Goal: Information Seeking & Learning: Learn about a topic

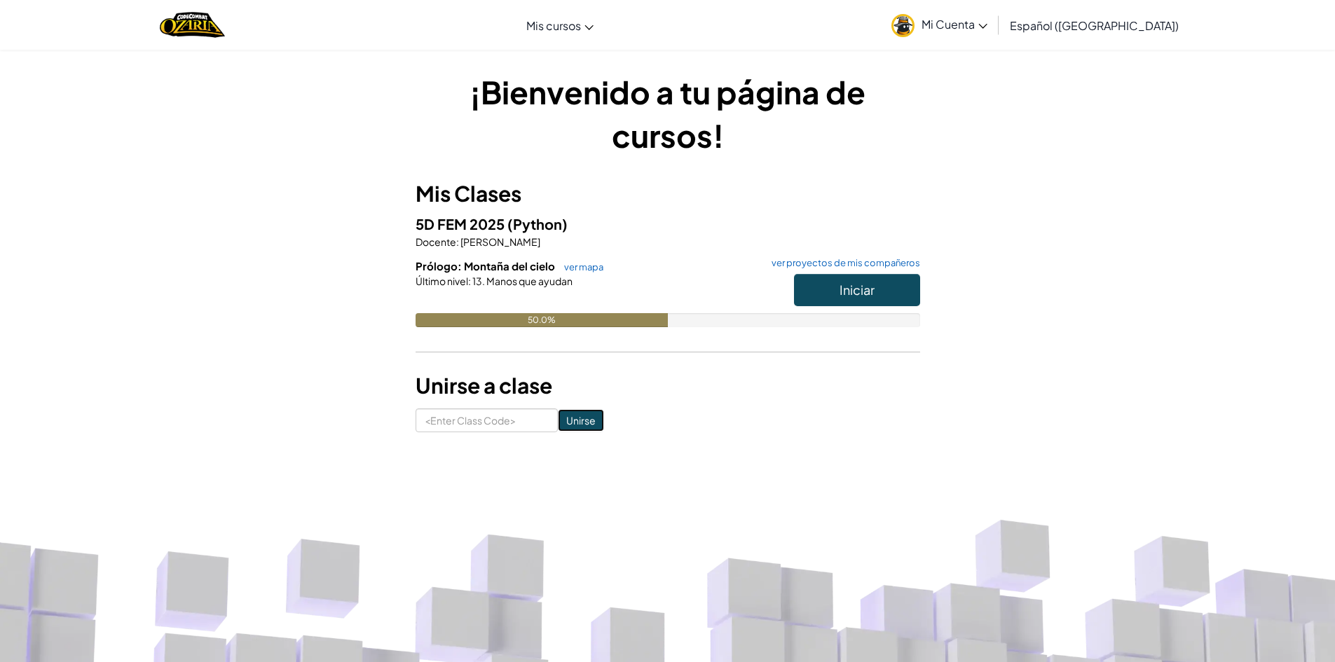
click at [566, 416] on input "Unirse" at bounding box center [581, 420] width 46 height 22
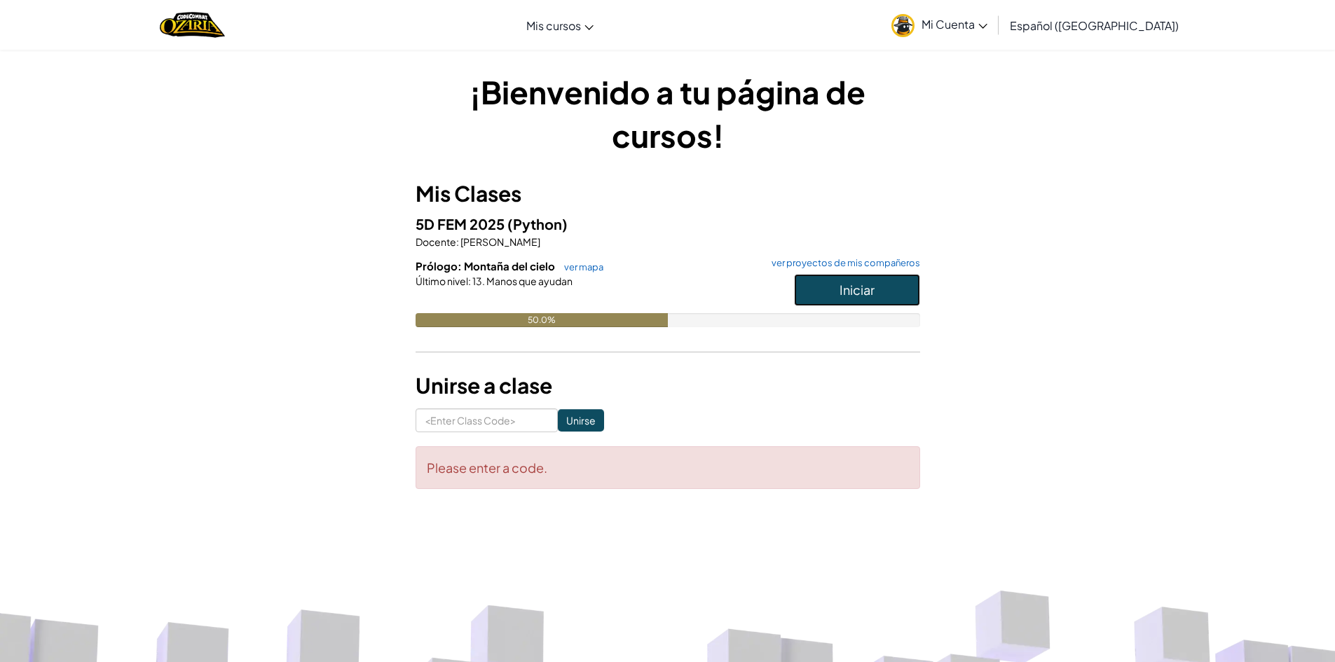
click at [842, 292] on span "Iniciar" at bounding box center [857, 290] width 35 height 16
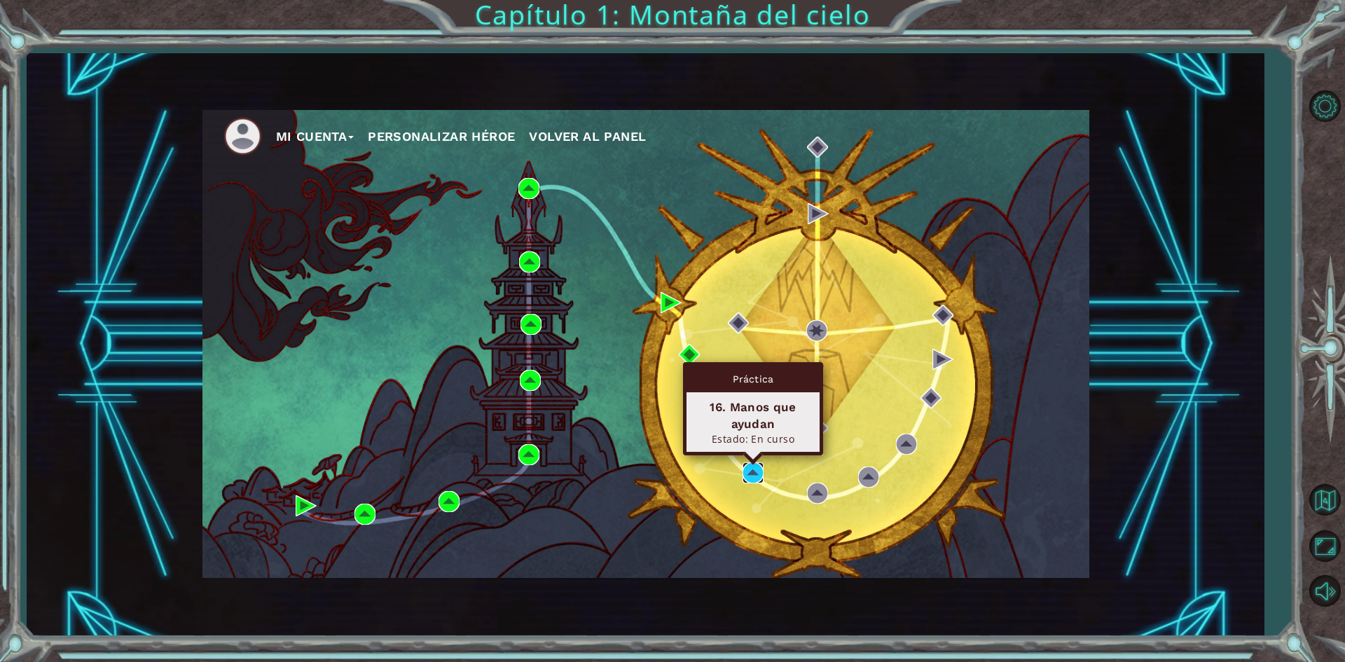
click at [753, 478] on img at bounding box center [753, 473] width 21 height 21
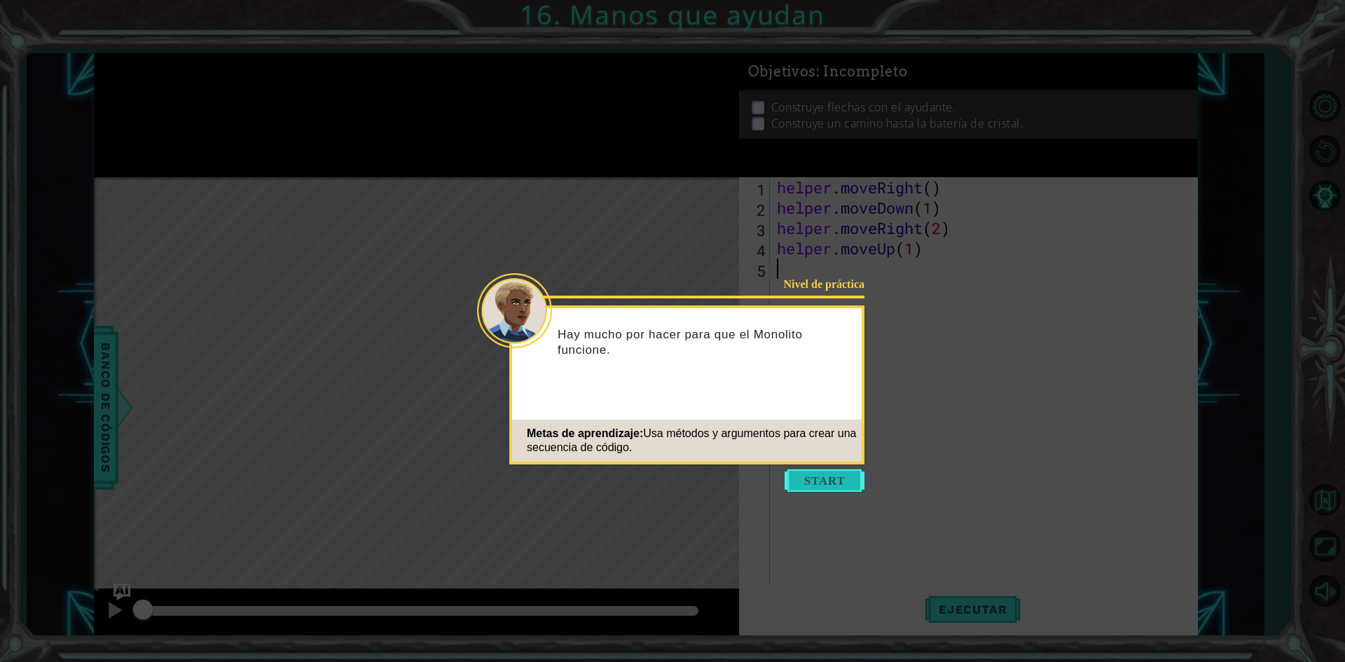
click at [812, 477] on button "Start" at bounding box center [825, 481] width 80 height 22
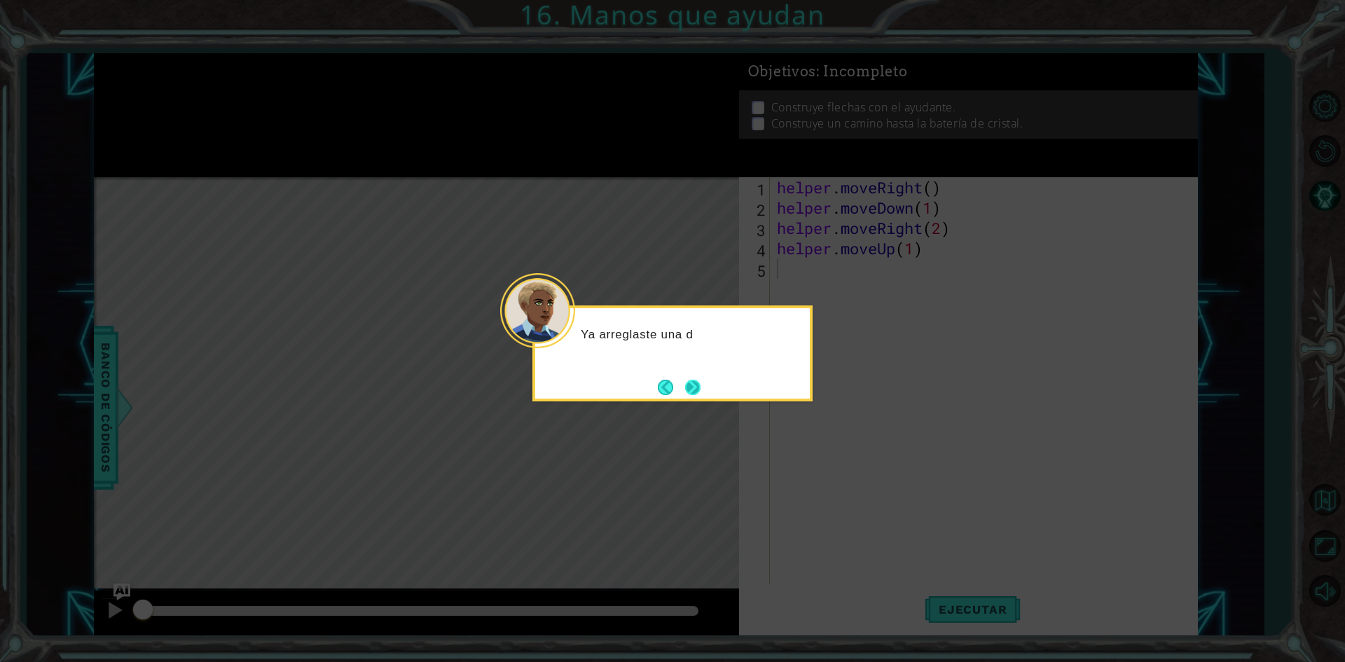
click at [695, 392] on button "Next" at bounding box center [692, 387] width 15 height 15
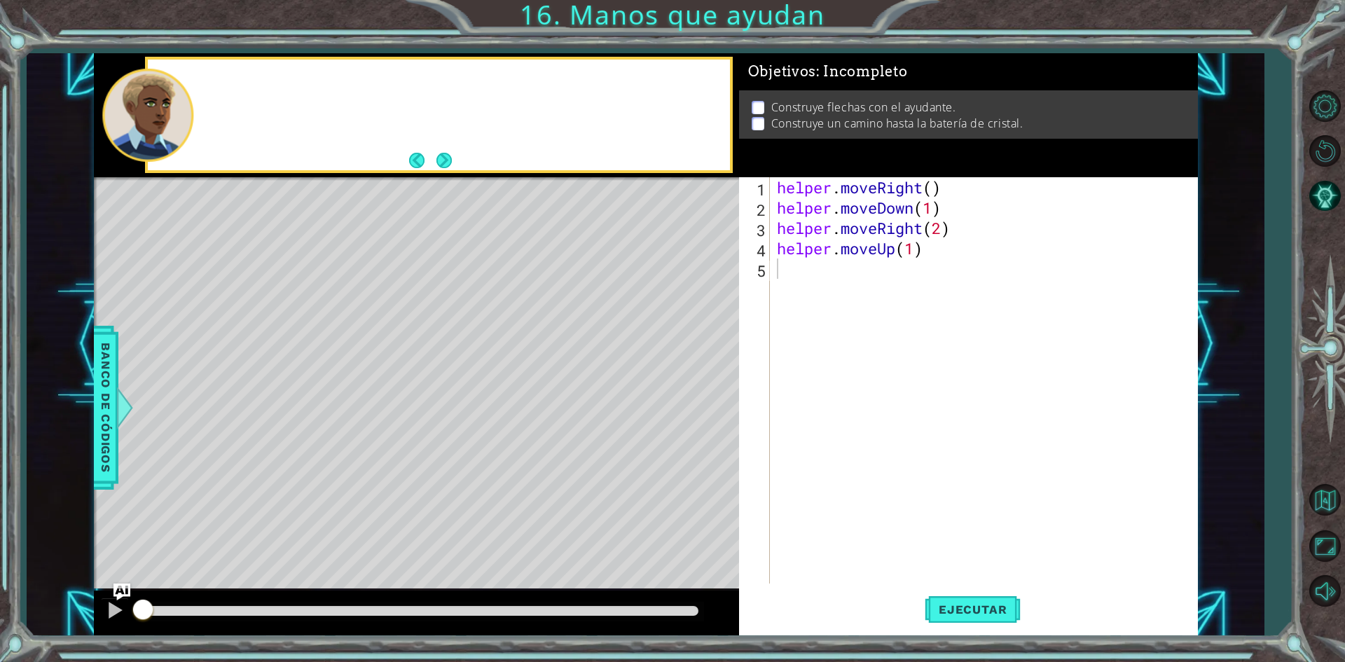
click at [695, 392] on div "Level Map" at bounding box center [418, 383] width 648 height 413
click at [997, 603] on span "Ejecutar" at bounding box center [973, 610] width 96 height 14
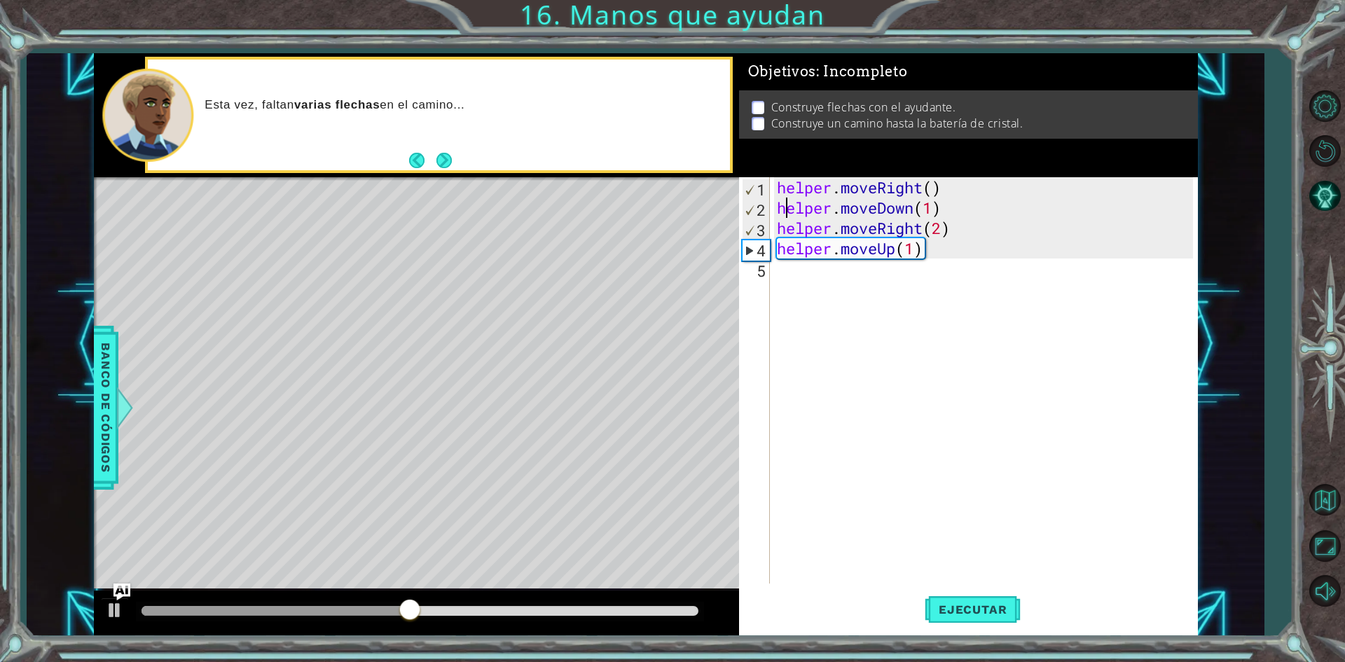
click at [785, 204] on div "helper . moveRight ( ) helper . moveDown ( 1 ) helper . moveRight ( 2 ) helper …" at bounding box center [987, 400] width 426 height 447
click at [781, 210] on div "helper . moveRight ( ) helper . moveDown ( 1 ) helper . moveRight ( 2 ) helper …" at bounding box center [987, 400] width 426 height 447
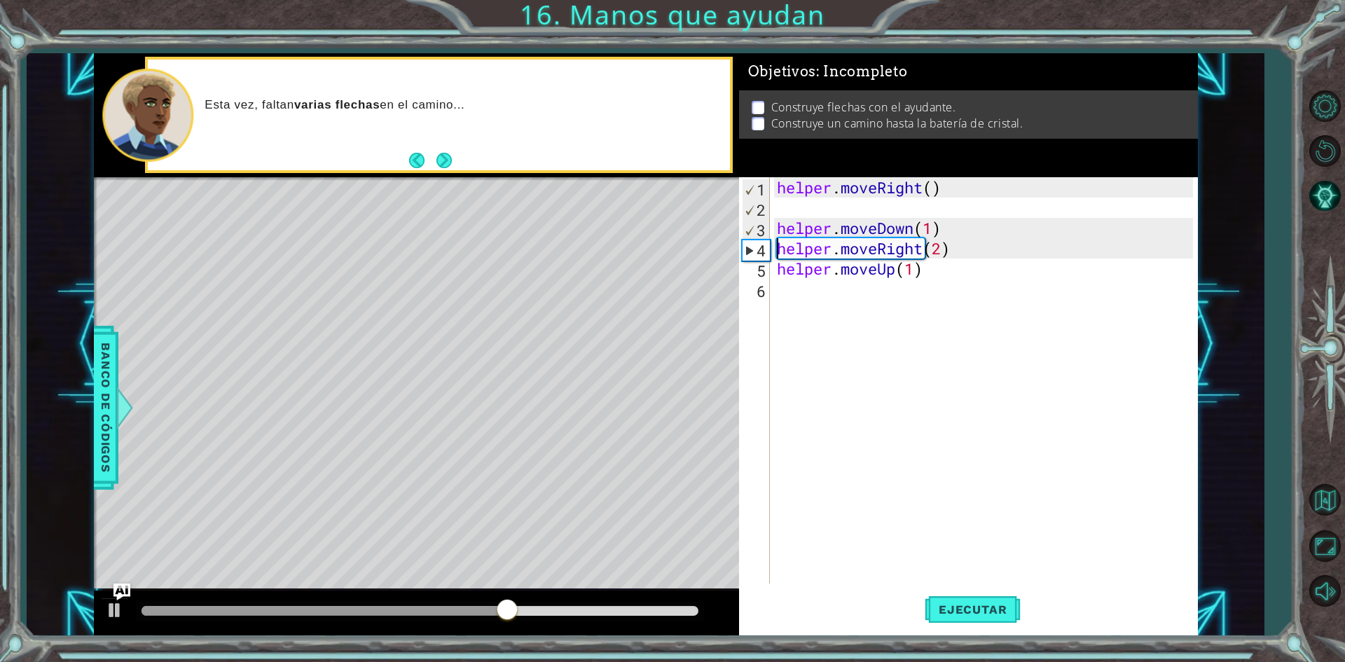
click at [777, 245] on div "helper . moveRight ( ) helper . moveDown ( 1 ) helper . moveRight ( 2 ) helper …" at bounding box center [987, 400] width 426 height 447
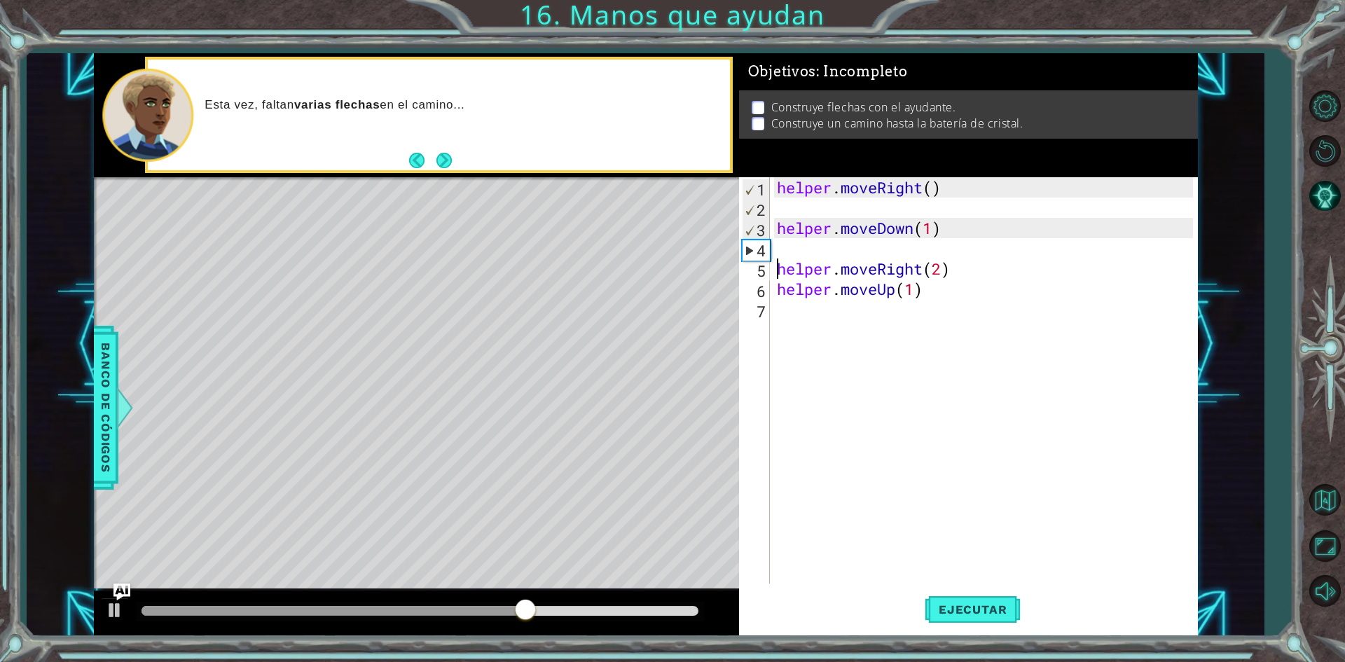
click at [778, 289] on div "helper . moveRight ( ) helper . moveDown ( 1 ) helper . moveRight ( 2 ) helper …" at bounding box center [987, 400] width 426 height 447
type textarea "|helper.moveUp(1)"
click at [793, 215] on div "helper . moveRight ( ) helper . moveDown ( 1 ) helper . moveRight ( 2 ) | helpe…" at bounding box center [987, 400] width 426 height 447
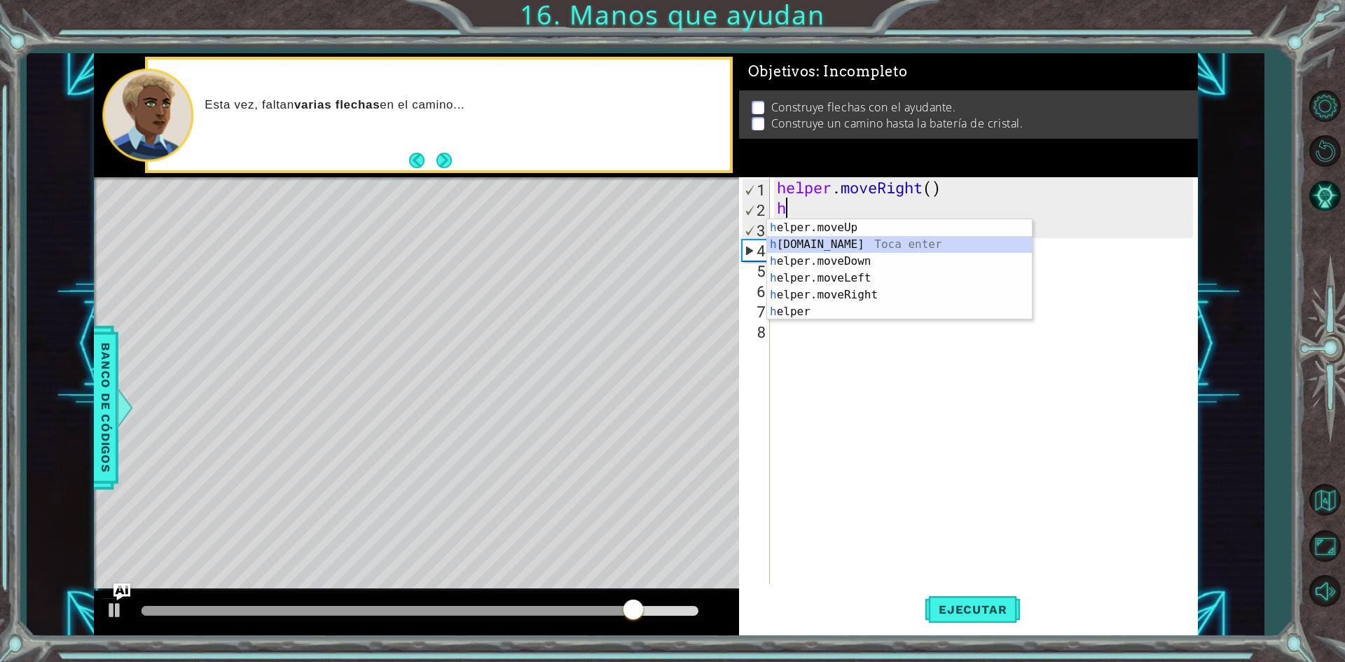
click at [863, 250] on div "h elper.moveUp Toca enter h [DOMAIN_NAME] Toca enter h elper.moveDown Toca ente…" at bounding box center [899, 286] width 265 height 135
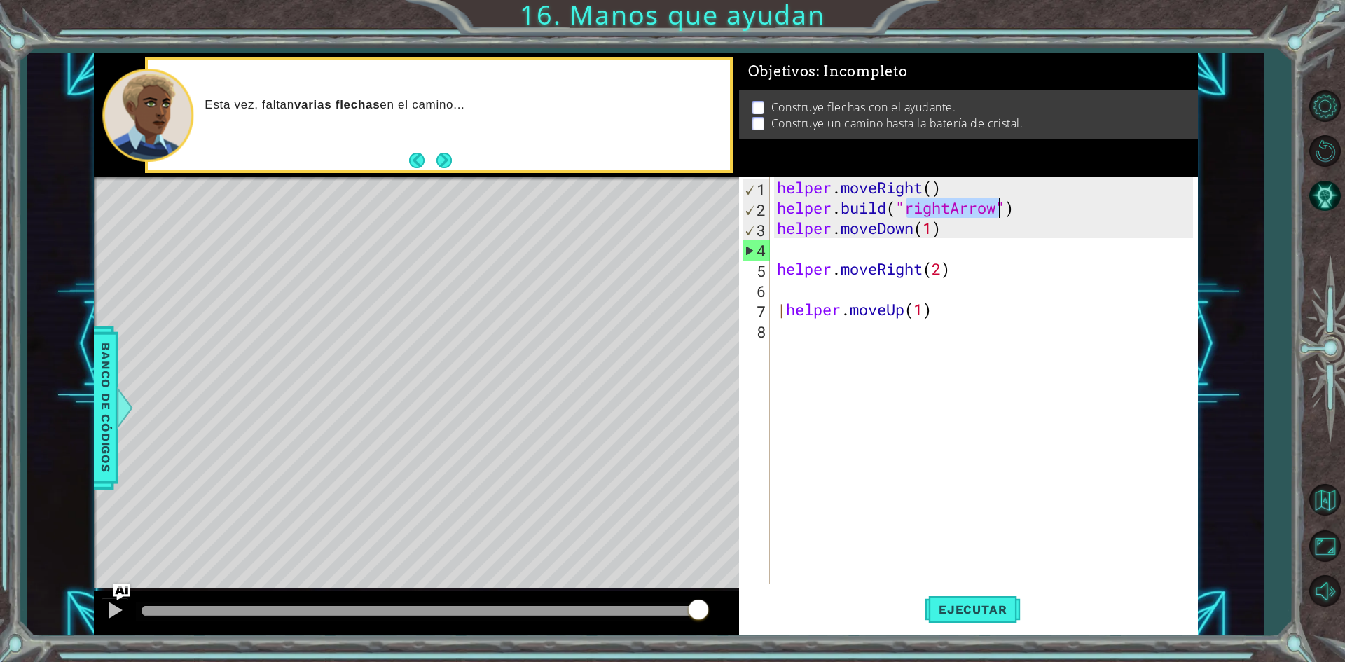
click at [956, 209] on div "helper . moveRight ( ) helper . build ( "rightArrow" ) helper . moveDown ( 1 ) …" at bounding box center [983, 380] width 419 height 406
drag, startPoint x: 956, startPoint y: 209, endPoint x: 910, endPoint y: 202, distance: 46.1
click at [910, 202] on div "helper . moveRight ( ) helper . build ( "rightArrow" ) helper . moveDown ( 1 ) …" at bounding box center [987, 400] width 426 height 447
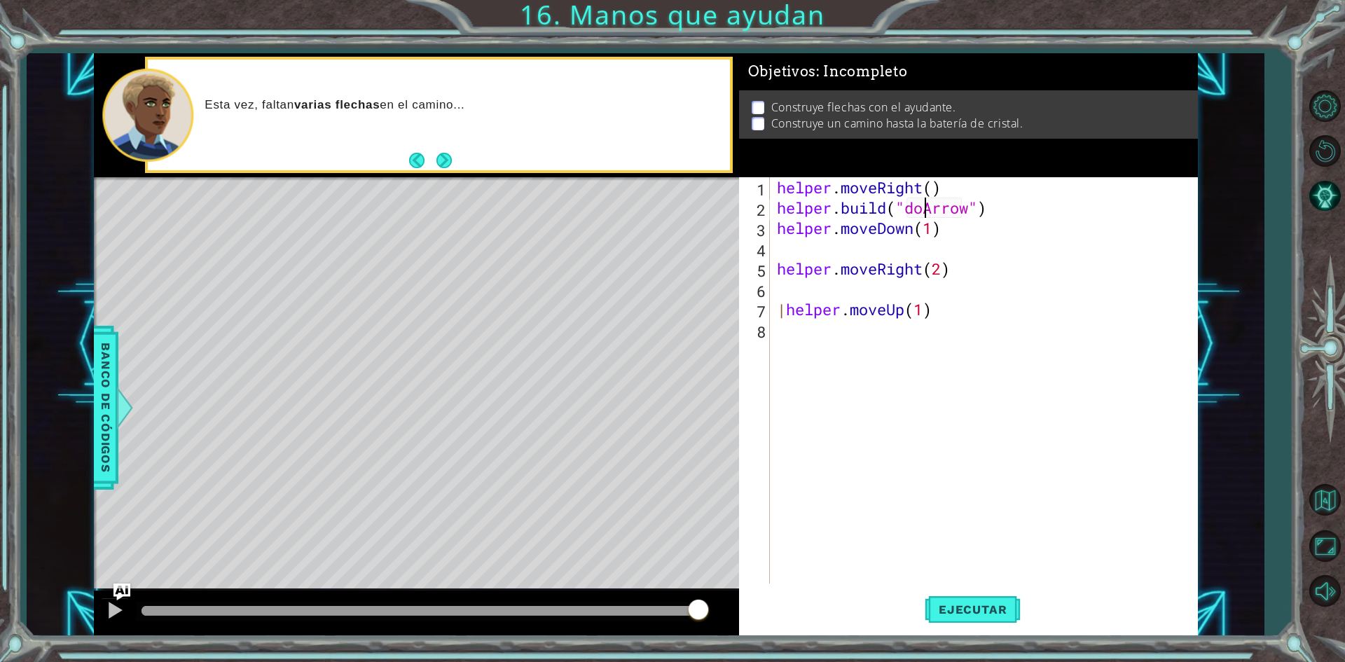
scroll to position [0, 7]
type textarea "[DOMAIN_NAME]("downArrow")"
click at [820, 254] on div "helper . moveRight ( ) helper . build ( "downArrow" ) helper . moveDown ( 1 ) h…" at bounding box center [987, 400] width 426 height 447
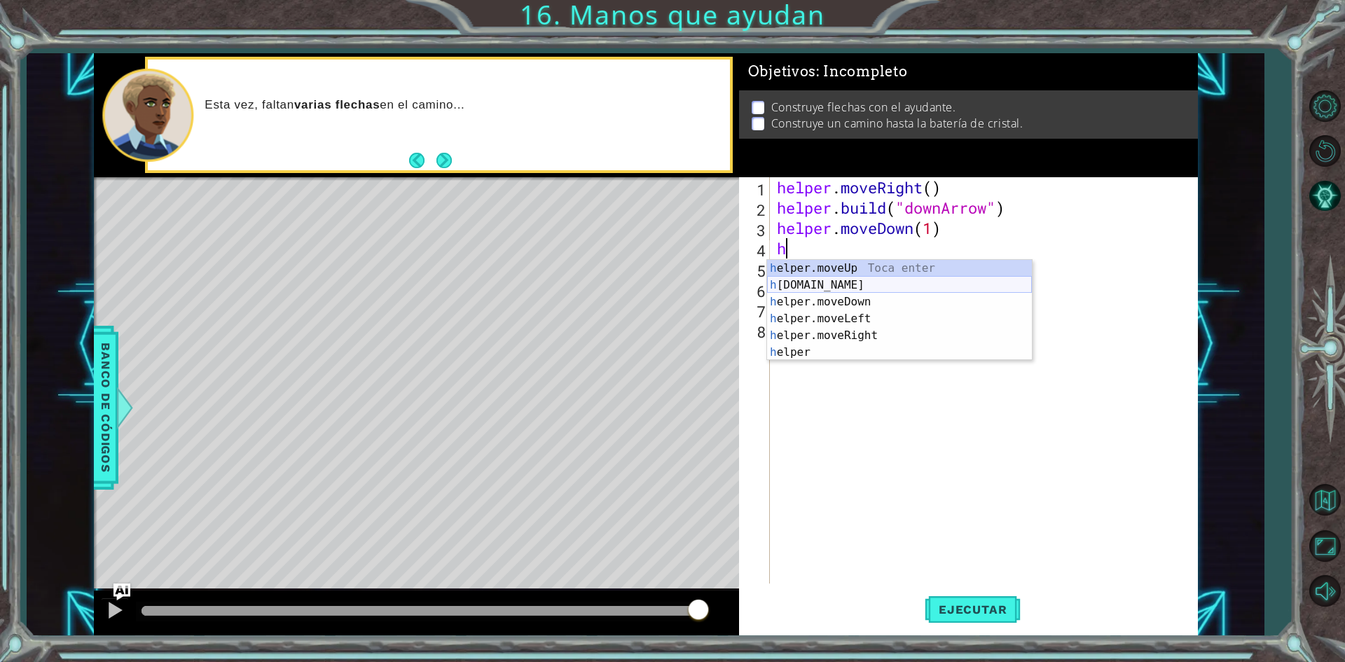
click at [853, 291] on div "h elper.moveUp Toca enter h [DOMAIN_NAME] Toca enter h elper.moveDown Toca ente…" at bounding box center [899, 327] width 265 height 135
type textarea "[DOMAIN_NAME]("rightArrow")"
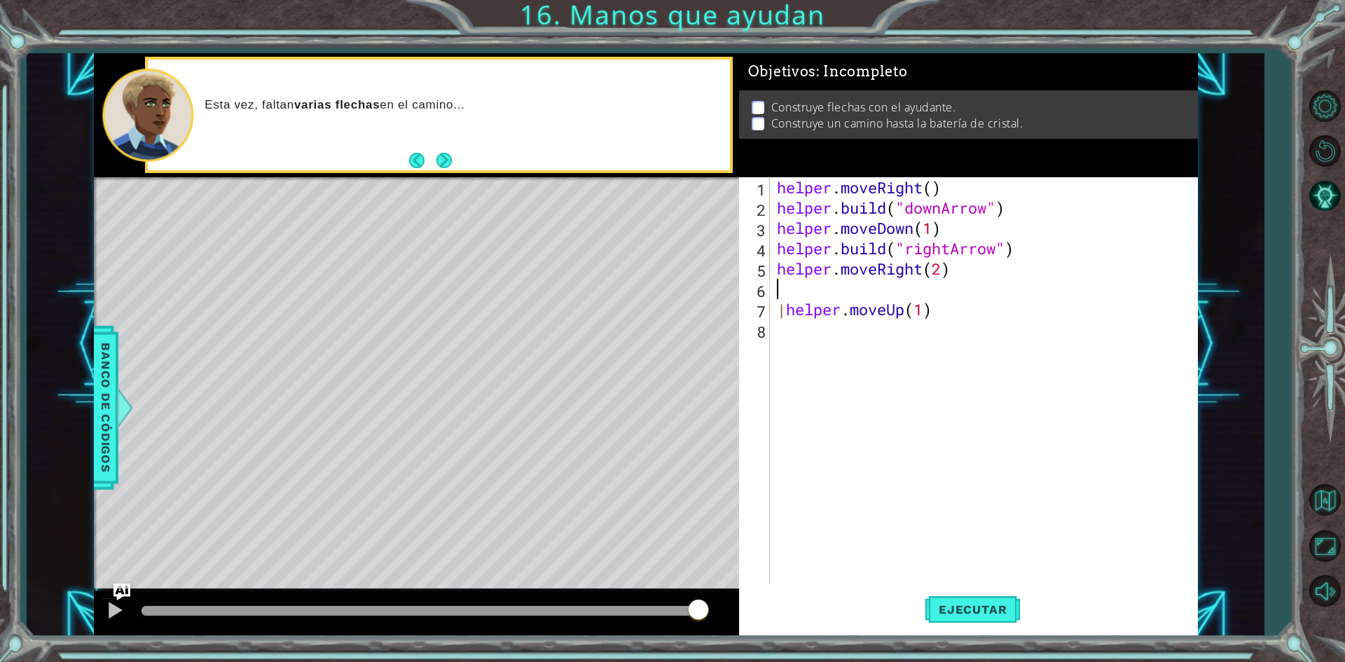
click at [852, 285] on div "helper . moveRight ( ) helper . build ( "downArrow" ) helper . moveDown ( 1 ) h…" at bounding box center [987, 400] width 426 height 447
click at [941, 279] on div "helper . moveRight ( ) helper . build ( "downArrow" ) helper . moveDown ( 1 ) h…" at bounding box center [987, 400] width 426 height 447
click at [943, 278] on div "helper . moveRight ( ) helper . build ( "downArrow" ) helper . moveDown ( 1 ) h…" at bounding box center [987, 400] width 426 height 447
type textarea "helper.moveRight()"
click at [912, 284] on div "helper . moveRight ( ) helper . build ( "downArrow" ) helper . moveDown ( 1 ) h…" at bounding box center [987, 400] width 426 height 447
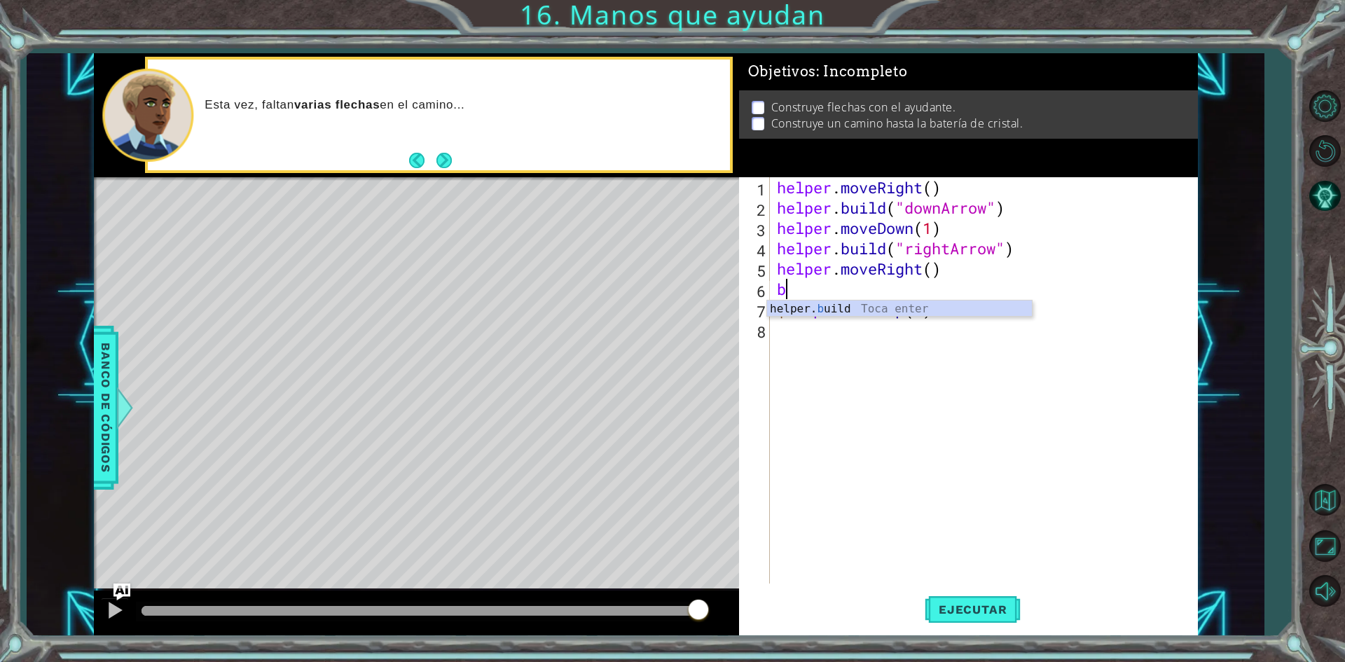
click at [851, 314] on div "helper . moveRight ( ) helper . build ( "downArrow" ) helper . moveDown ( 1 ) h…" at bounding box center [987, 400] width 426 height 447
click at [807, 298] on div "helper . moveRight ( ) helper . build ( "downArrow" ) helper . moveDown ( 1 ) h…" at bounding box center [987, 400] width 426 height 447
click at [804, 301] on div "helper. bu ild Toca enter" at bounding box center [899, 326] width 265 height 50
click at [922, 315] on div "helper . moveRight ( ) helper . build ( "downArrow" ) helper . moveDown ( 1 ) h…" at bounding box center [987, 400] width 426 height 447
click at [886, 317] on div "helper . moveRight ( ) helper . build ( "downArrow" ) helper . moveDown ( 1 ) h…" at bounding box center [987, 400] width 426 height 447
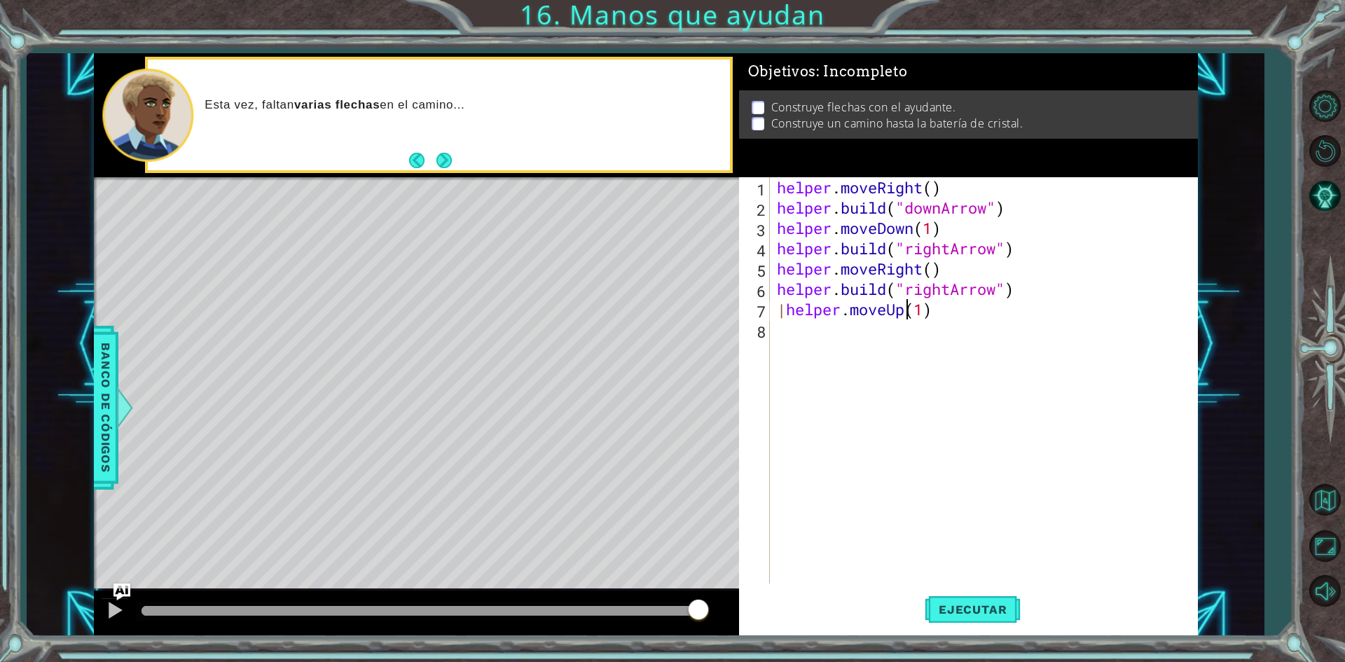
click at [906, 316] on div "helper . moveRight ( ) helper . build ( "downArrow" ) helper . moveDown ( 1 ) h…" at bounding box center [987, 400] width 426 height 447
click at [901, 313] on div "helper . moveRight ( ) helper . build ( "downArrow" ) helper . moveDown ( 1 ) h…" at bounding box center [987, 400] width 426 height 447
type textarea "|helper.moveRight(1)"
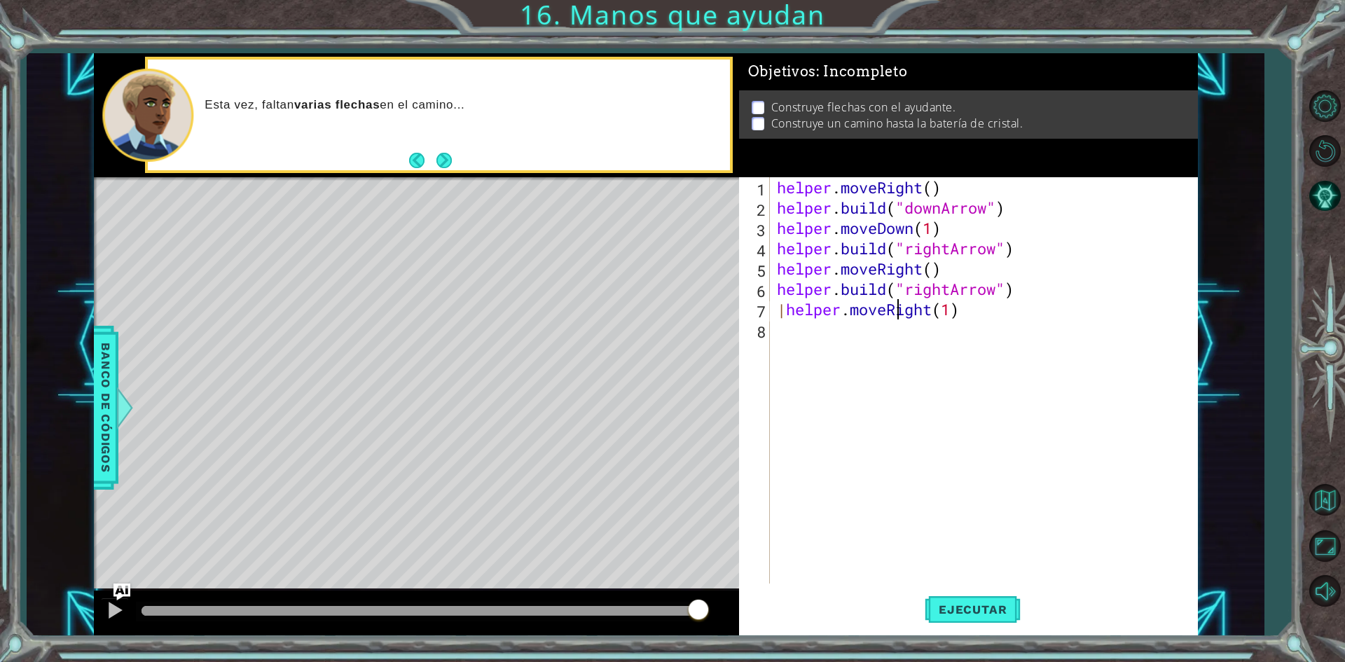
click at [786, 327] on div "helper . moveRight ( ) helper . build ( "downArrow" ) helper . moveDown ( 1 ) h…" at bounding box center [987, 400] width 426 height 447
click at [841, 352] on div "helper. b uild Toca enter" at bounding box center [899, 366] width 265 height 50
click at [950, 334] on div "helper . moveRight ( ) helper . build ( "downArrow" ) helper . moveDown ( 1 ) h…" at bounding box center [983, 380] width 419 height 406
click at [950, 334] on div "helper . moveRight ( ) helper . build ( "downArrow" ) helper . moveDown ( 1 ) h…" at bounding box center [987, 400] width 426 height 447
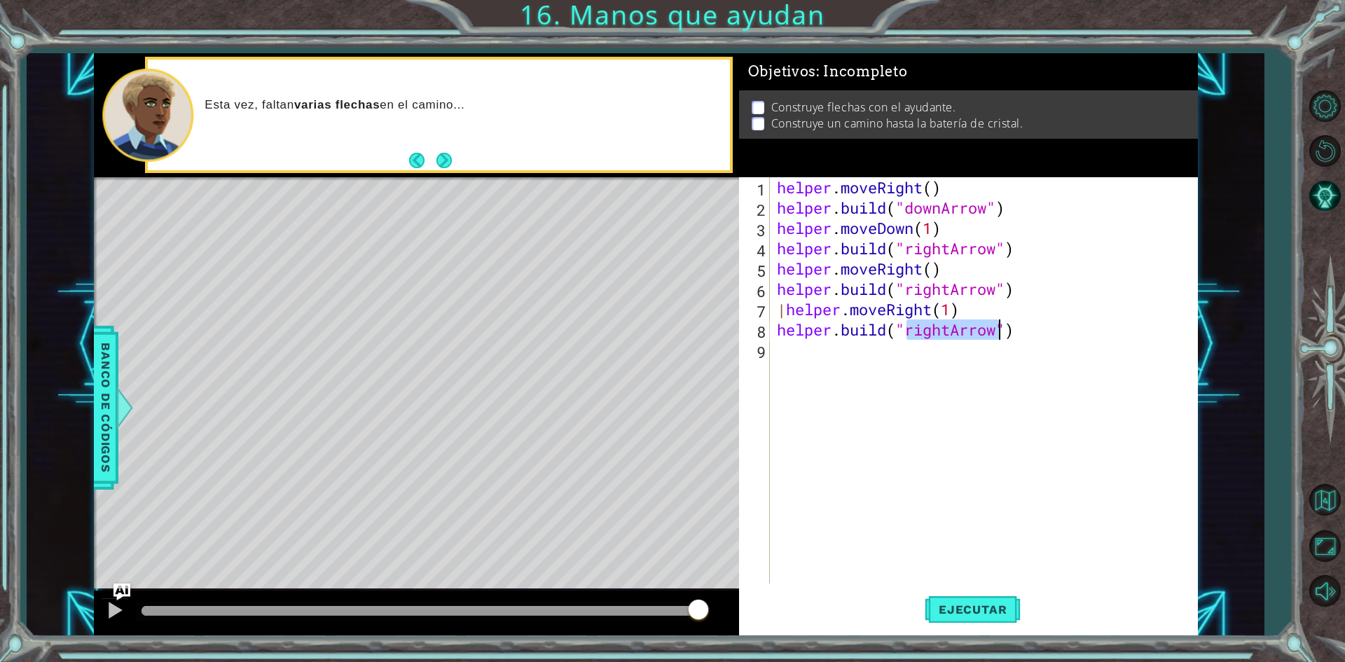
click at [950, 334] on div "helper . moveRight ( ) helper . build ( "downArrow" ) helper . moveDown ( 1 ) h…" at bounding box center [987, 400] width 426 height 447
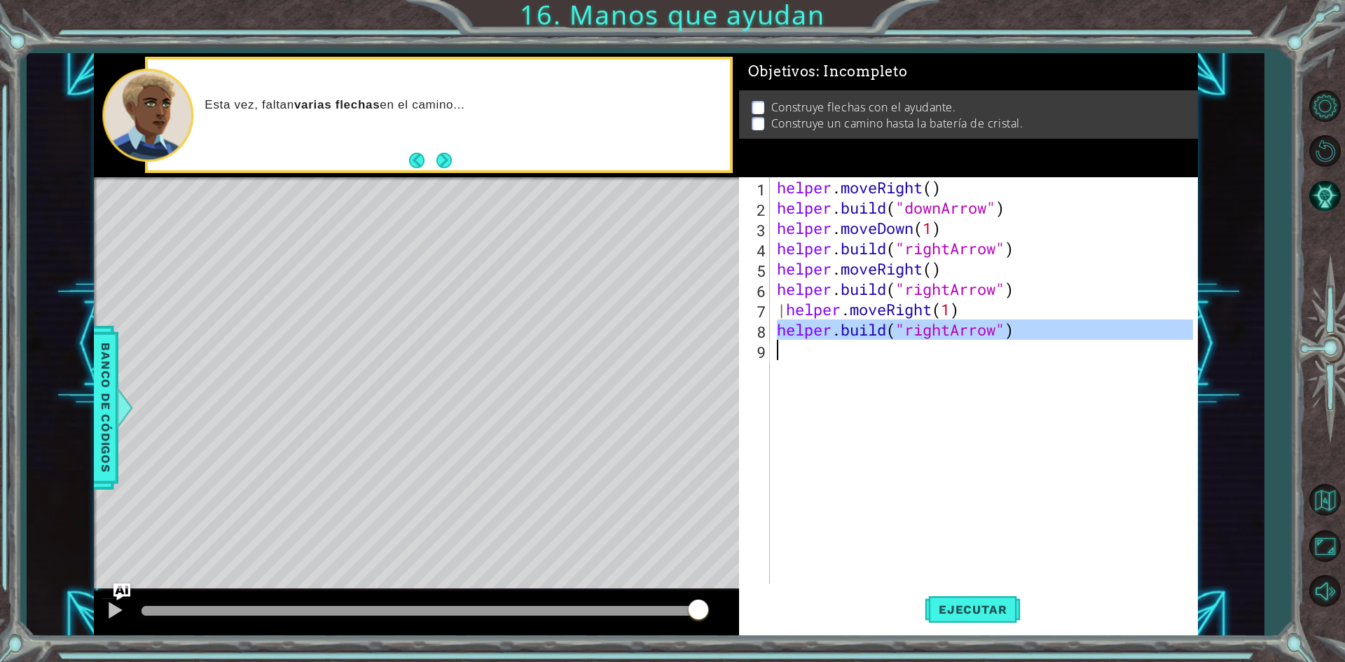
click at [950, 334] on div "helper . moveRight ( ) helper . build ( "downArrow" ) helper . moveDown ( 1 ) h…" at bounding box center [987, 400] width 426 height 447
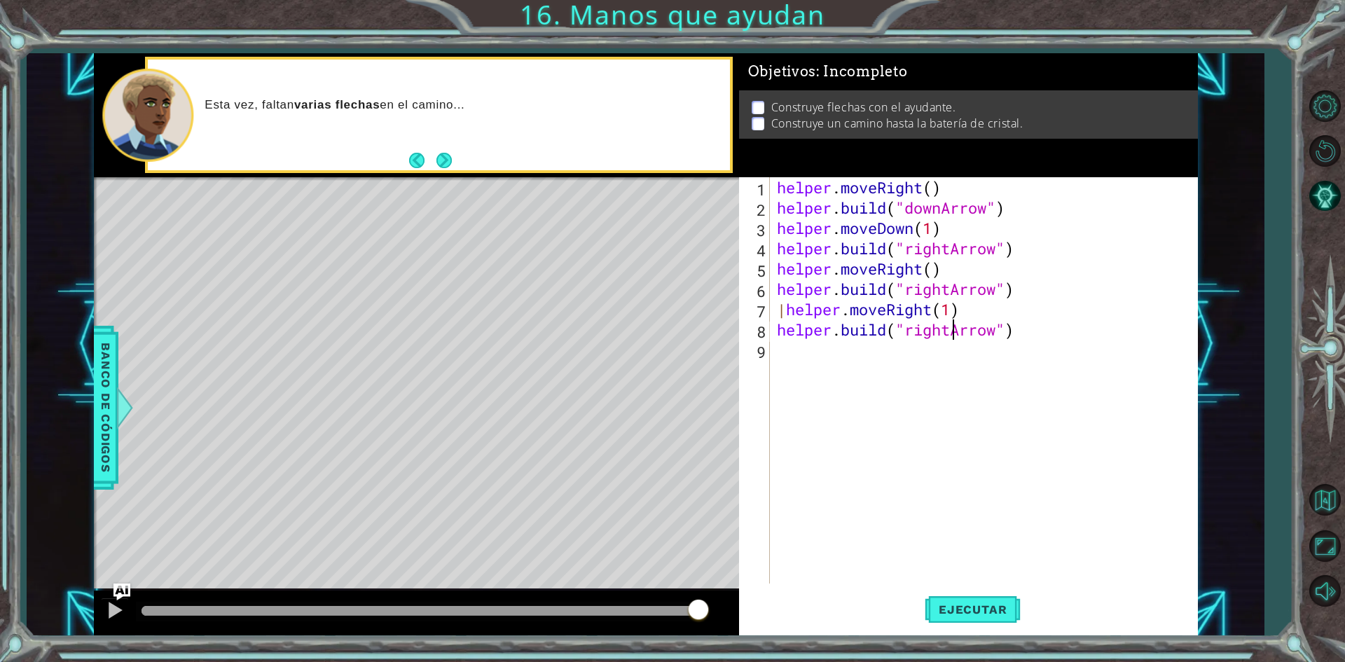
click at [950, 334] on div "helper . moveRight ( ) helper . build ( "downArrow" ) helper . moveDown ( 1 ) h…" at bounding box center [987, 400] width 426 height 447
click at [943, 609] on span "Ejecutar" at bounding box center [973, 610] width 96 height 14
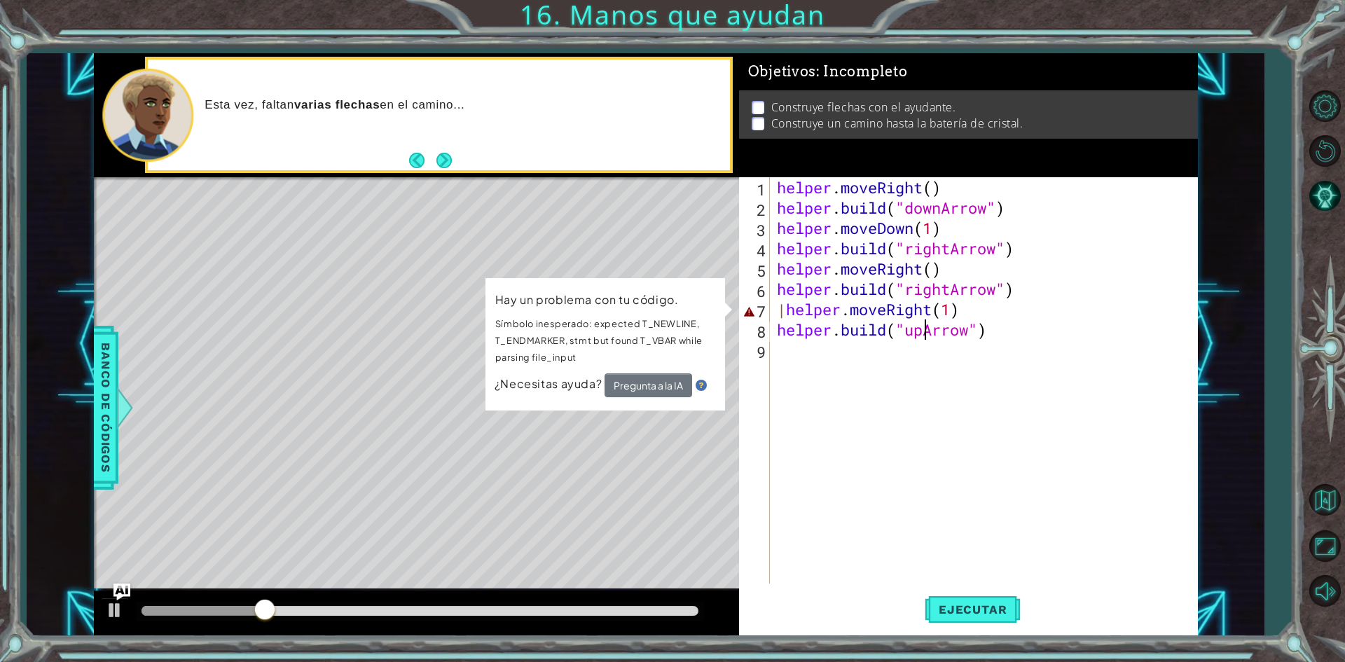
click at [937, 193] on div "helper . moveRight ( ) helper . build ( "downArrow" ) helper . moveDown ( 1 ) h…" at bounding box center [987, 400] width 426 height 447
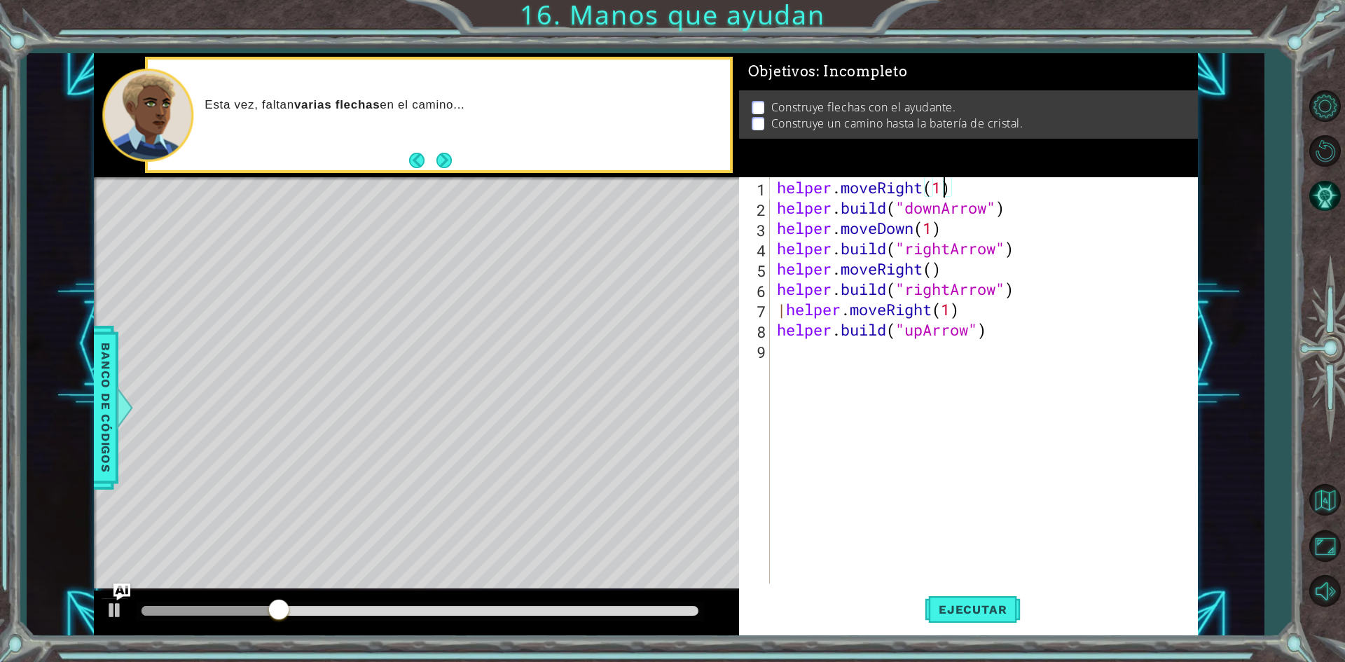
scroll to position [0, 7]
click at [938, 279] on div "helper . moveRight ( 1 ) helper . build ( "downArrow" ) helper . moveDown ( 1 )…" at bounding box center [987, 400] width 426 height 447
click at [939, 259] on div "helper . moveRight ( 1 ) helper . build ( "downArrow" ) helper . moveDown ( 1 )…" at bounding box center [987, 400] width 426 height 447
click at [937, 264] on div "helper . moveRight ( 1 ) helper . build ( "downArrow" ) helper . moveDown ( 1 )…" at bounding box center [987, 400] width 426 height 447
click at [947, 598] on button "Ejecutar" at bounding box center [973, 610] width 96 height 46
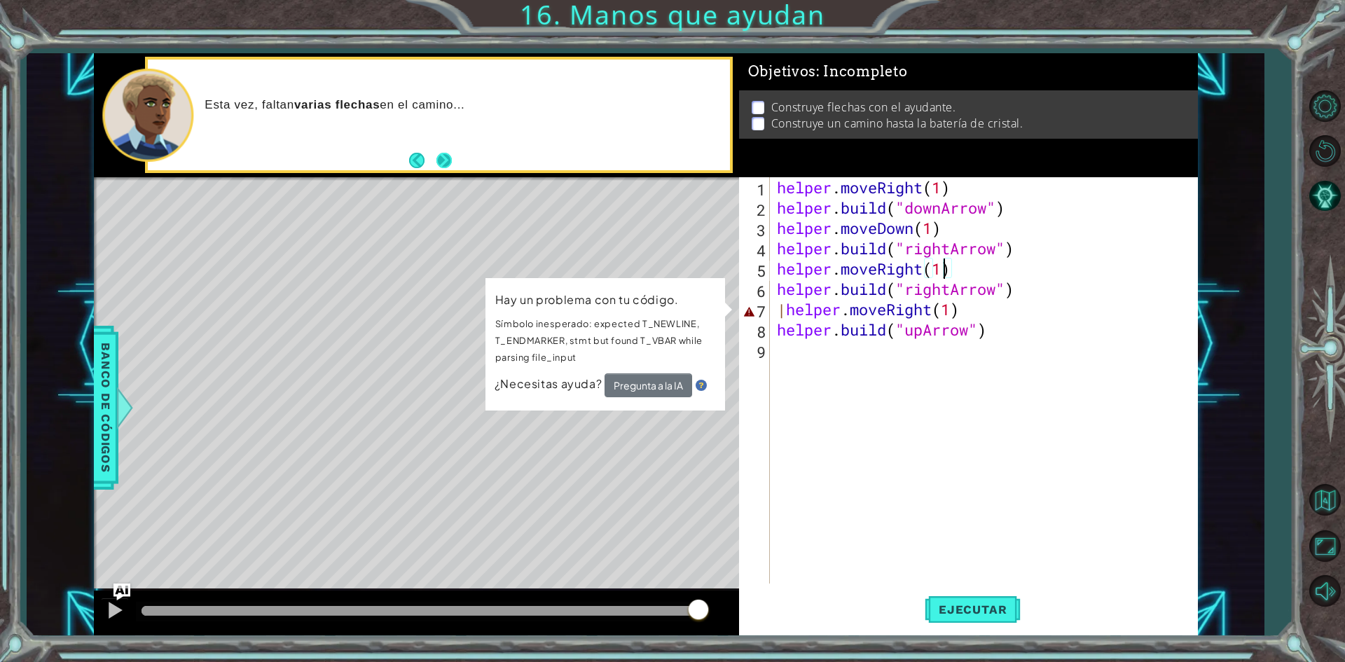
click at [440, 153] on button "Next" at bounding box center [444, 160] width 15 height 15
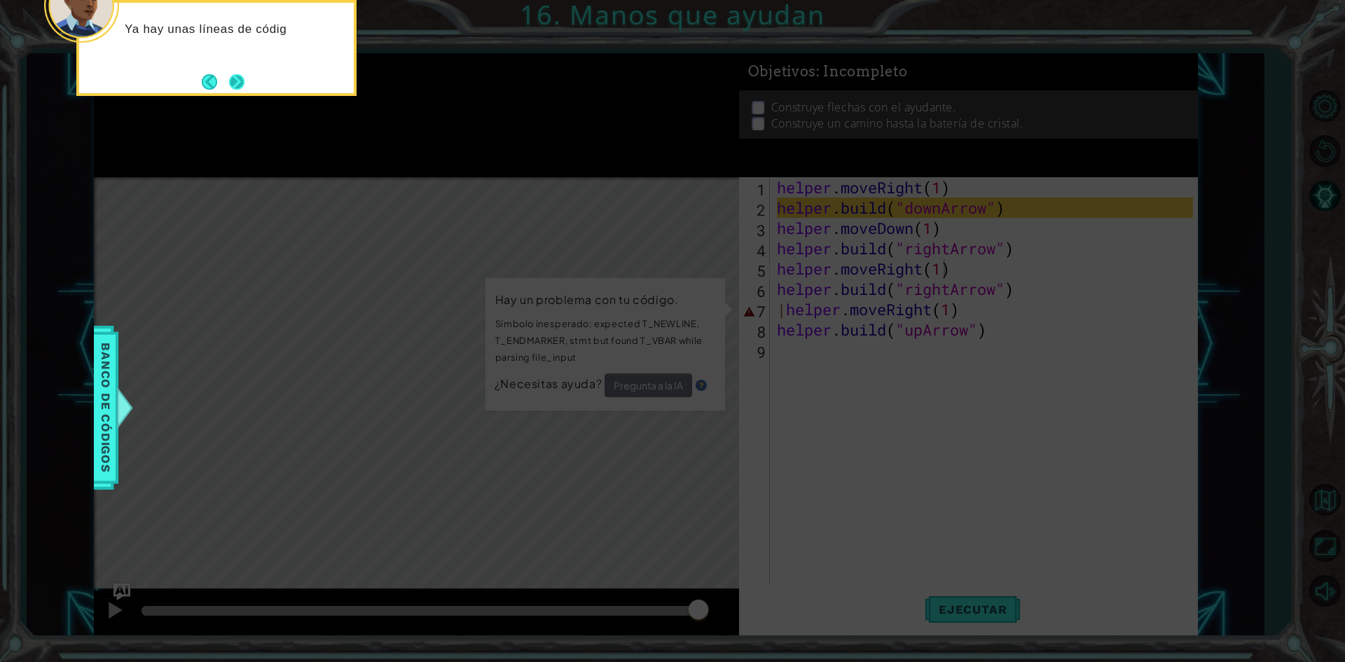
click at [235, 83] on button "Next" at bounding box center [237, 82] width 16 height 16
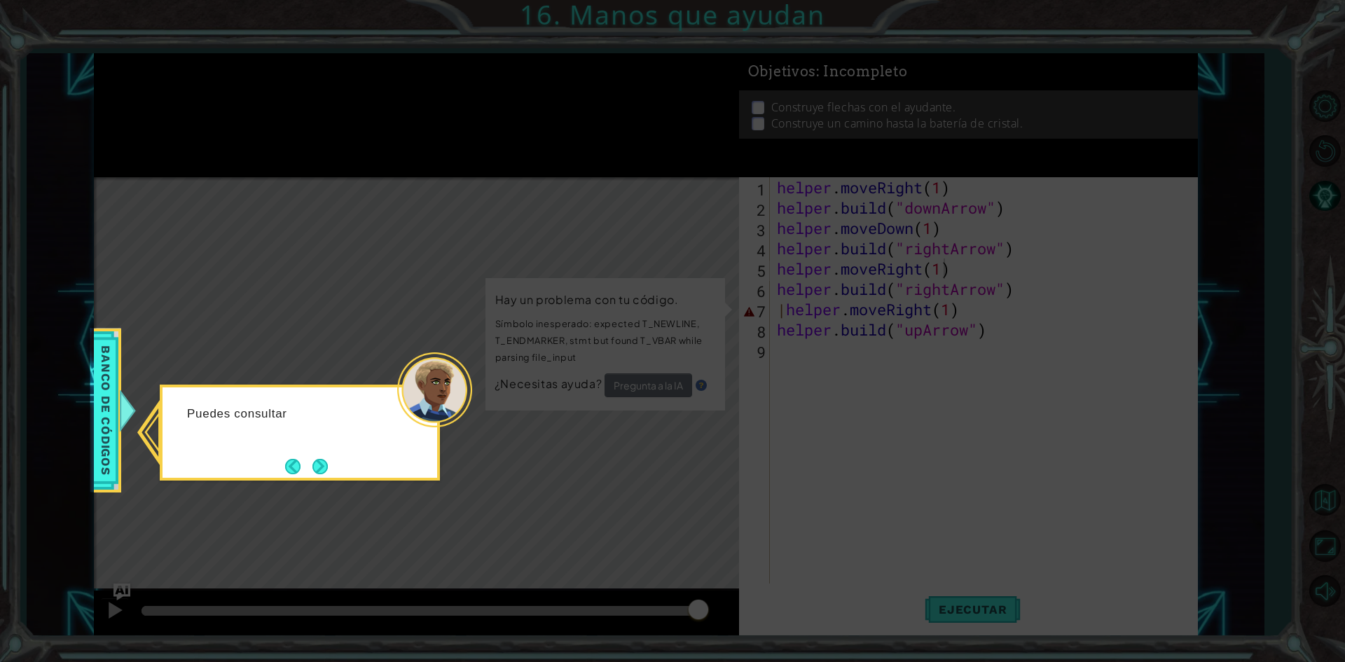
drag, startPoint x: 329, startPoint y: 464, endPoint x: 295, endPoint y: 454, distance: 35.7
click at [295, 454] on div "Puedes consultar" at bounding box center [300, 433] width 280 height 96
click at [315, 459] on button "Next" at bounding box center [320, 466] width 15 height 15
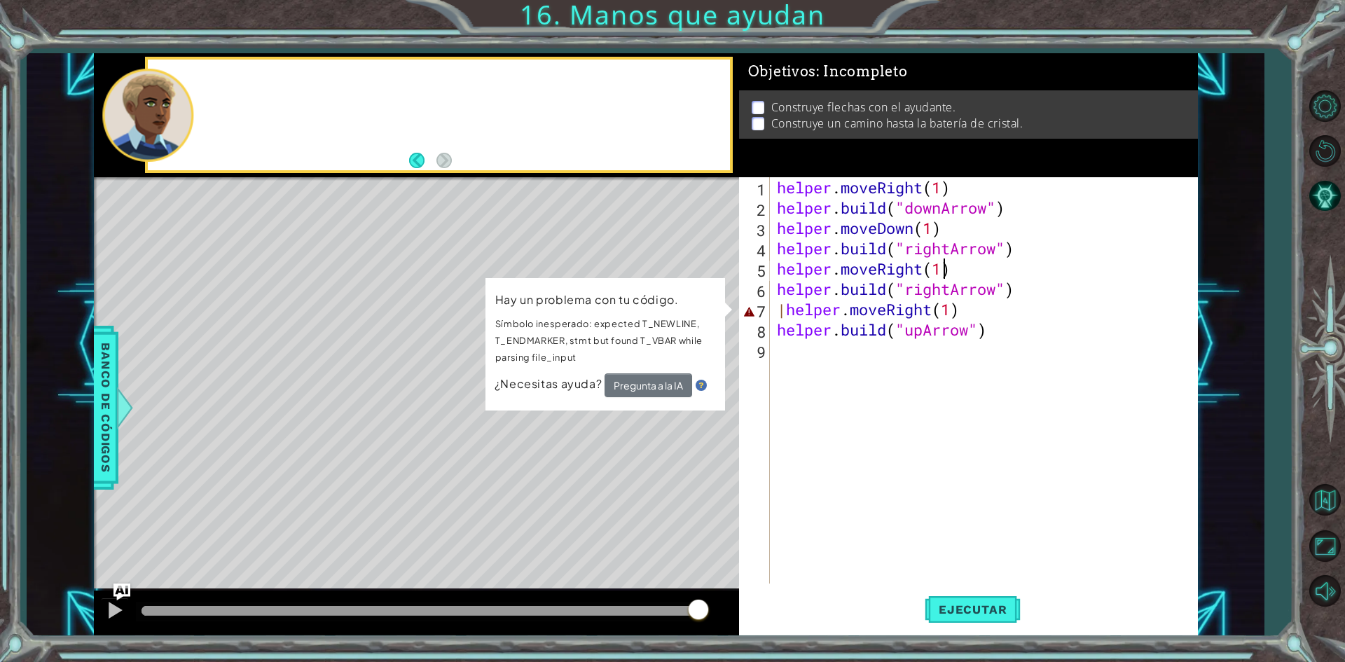
click at [317, 454] on div "Level Map" at bounding box center [418, 383] width 648 height 413
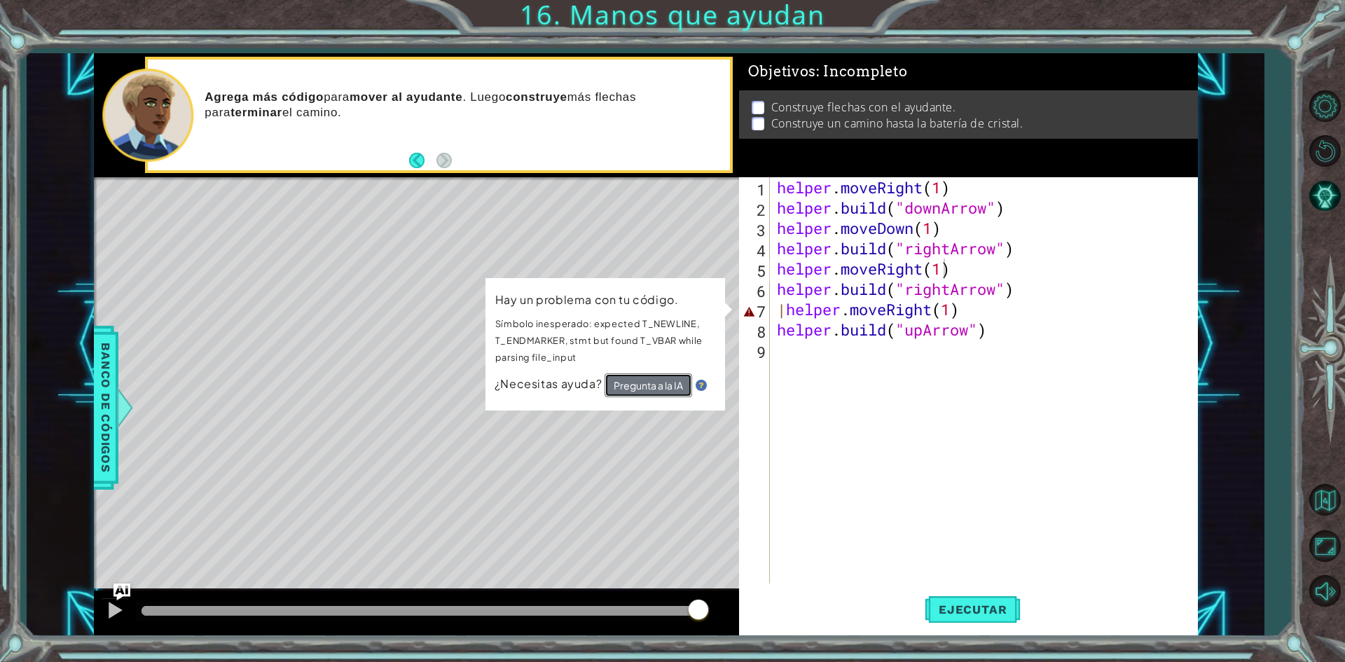
click at [669, 381] on button "Pregunta a la IA" at bounding box center [649, 386] width 88 height 24
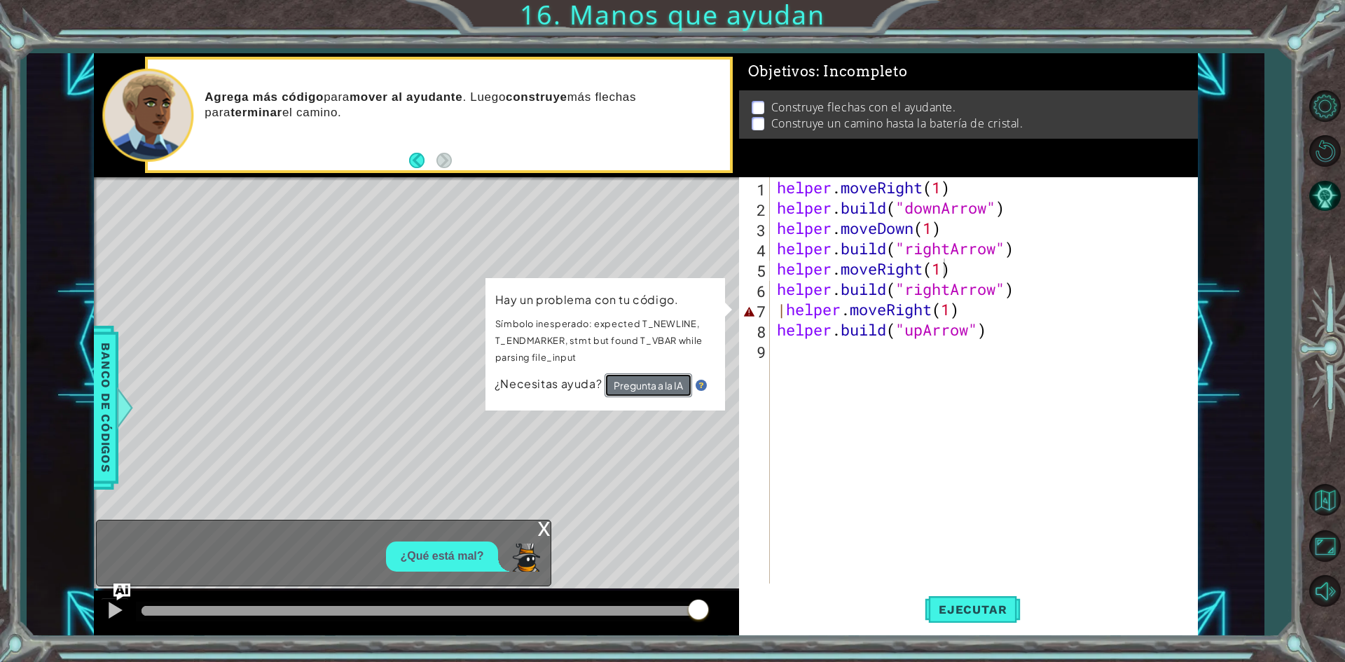
click at [671, 390] on button "Pregunta a la IA" at bounding box center [649, 386] width 88 height 24
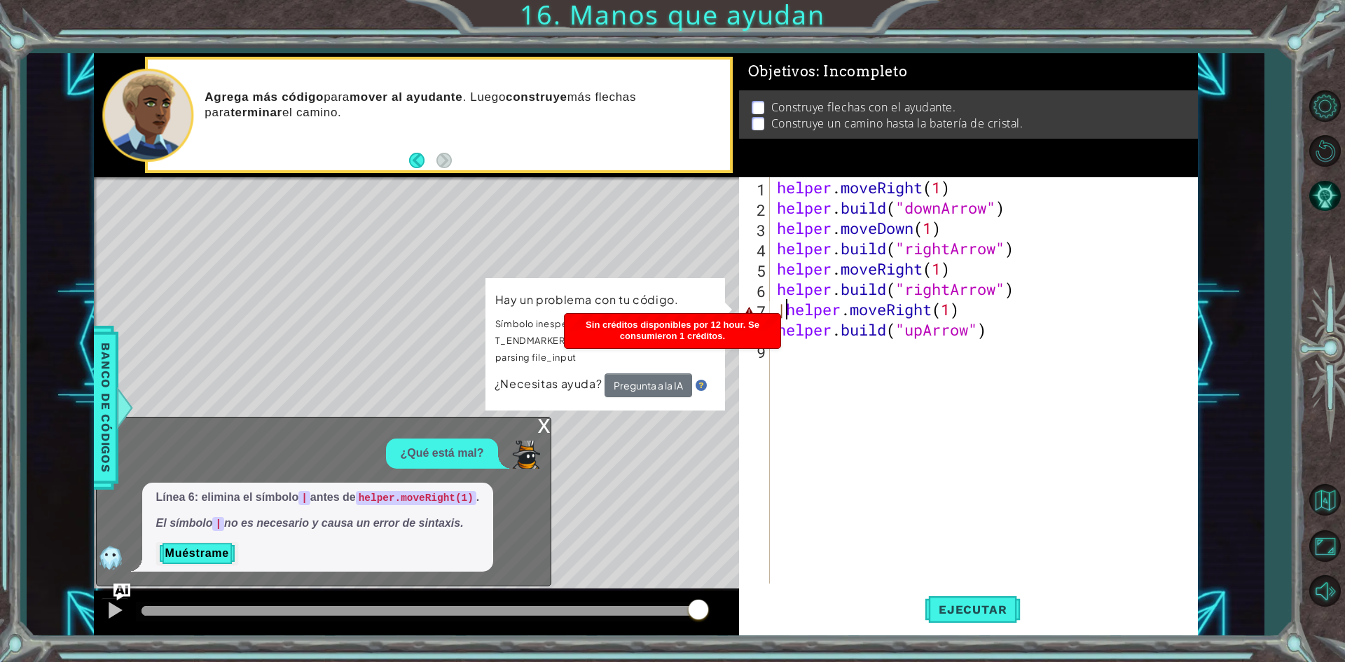
drag, startPoint x: 783, startPoint y: 308, endPoint x: 783, endPoint y: 321, distance: 13.3
click at [783, 310] on div "helper . moveRight ( 1 ) helper . build ( "downArrow" ) helper . moveDown ( 1 )…" at bounding box center [987, 400] width 426 height 447
type textarea "helper.moveRight(1)"
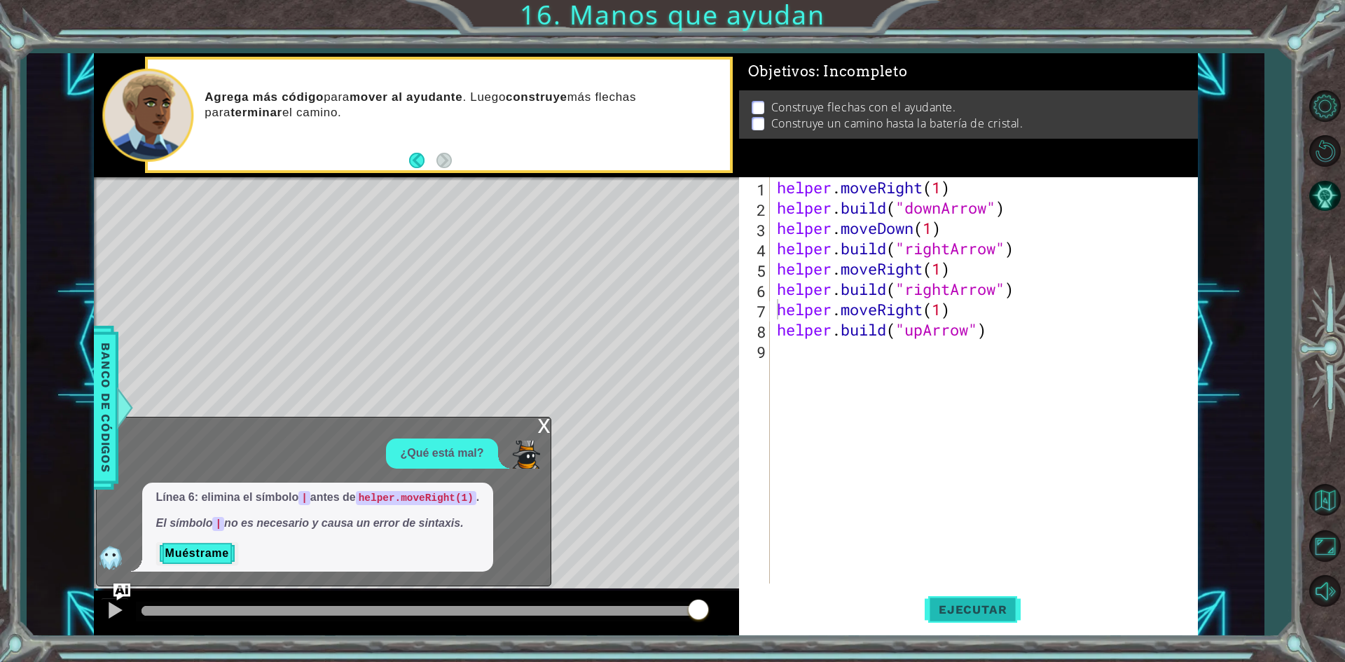
click at [961, 597] on button "Ejecutar" at bounding box center [973, 610] width 96 height 46
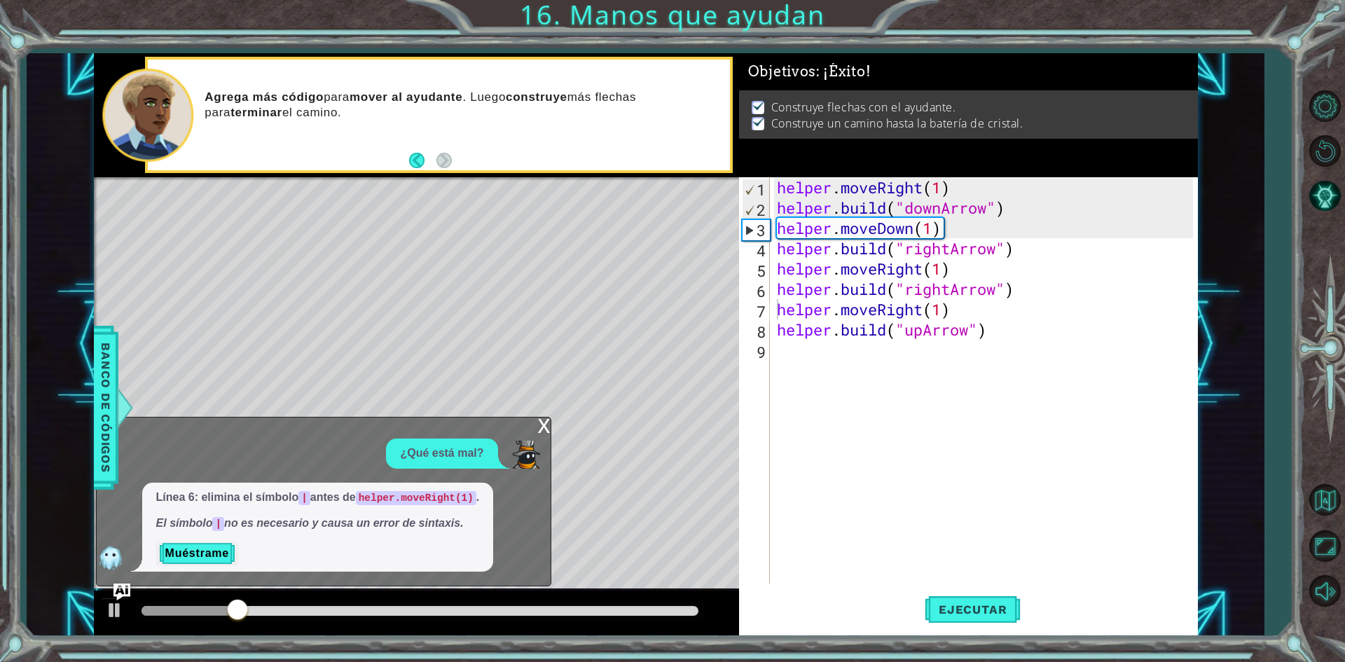
click at [539, 432] on div "x" at bounding box center [544, 425] width 13 height 14
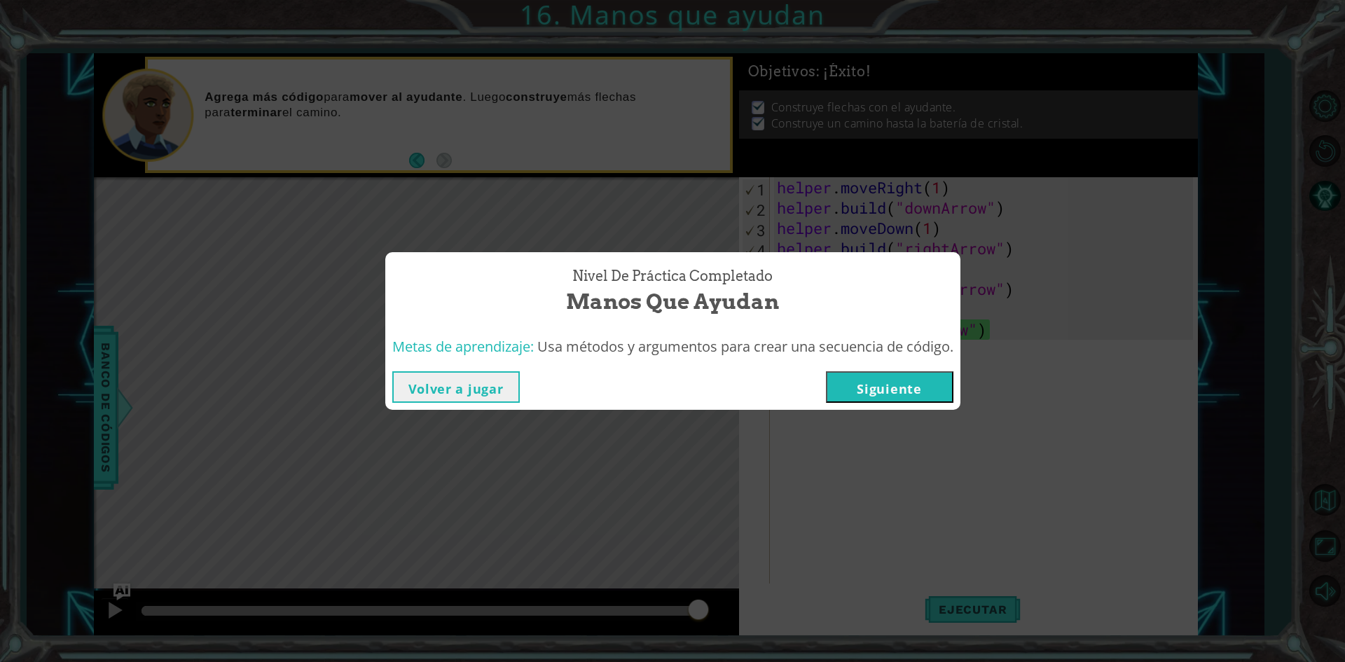
click at [896, 400] on button "Siguiente" at bounding box center [890, 387] width 128 height 32
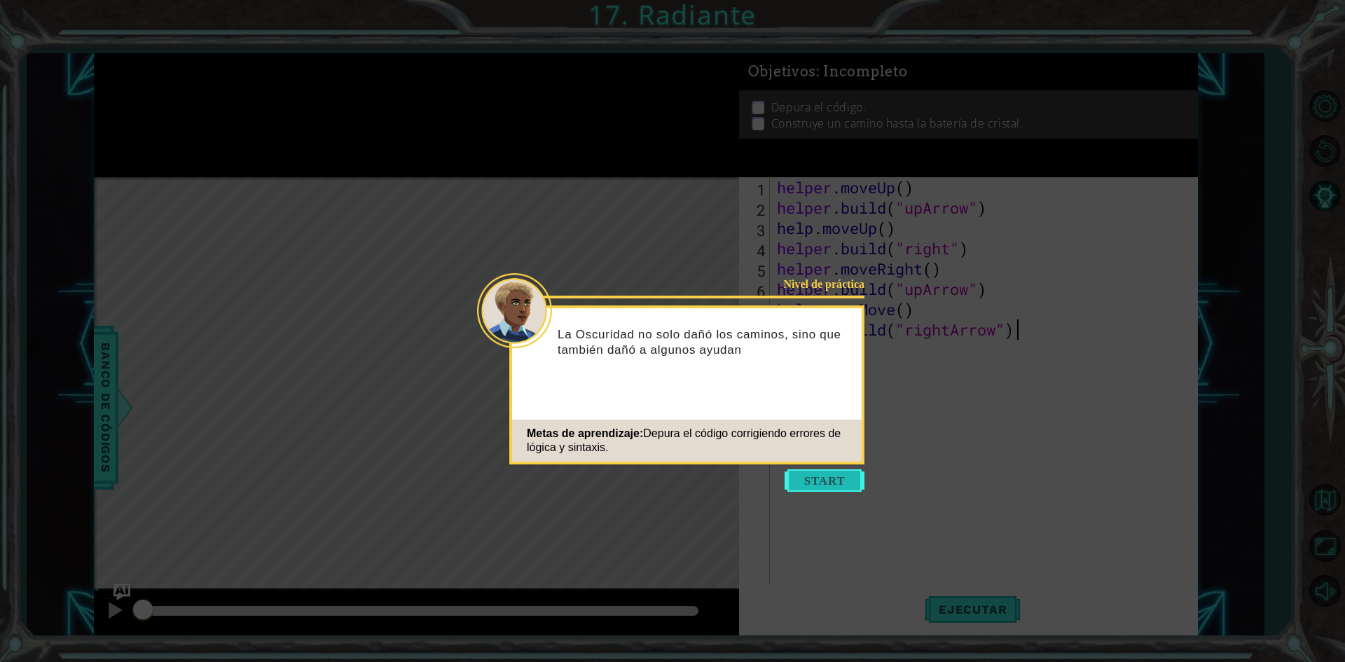
click at [857, 484] on button "Start" at bounding box center [825, 481] width 80 height 22
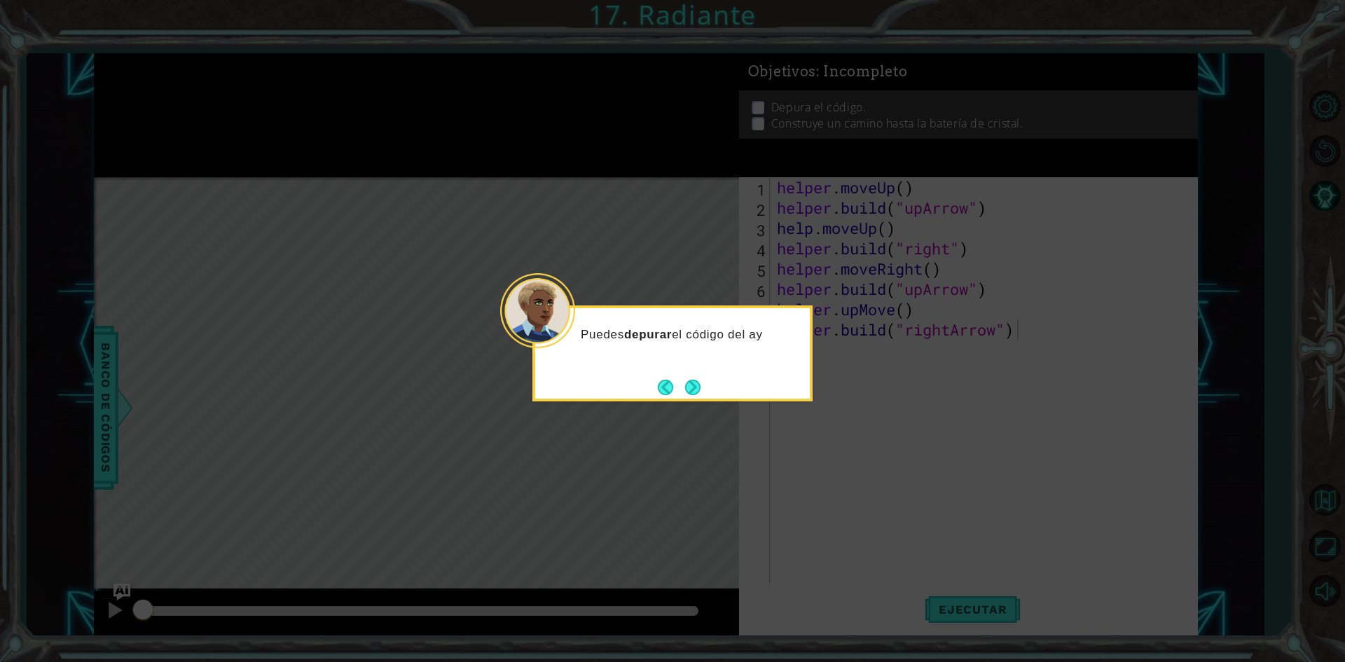
drag, startPoint x: 678, startPoint y: 350, endPoint x: 678, endPoint y: 364, distance: 13.3
click at [678, 358] on div "Puedes depurar el código del ay" at bounding box center [672, 341] width 275 height 55
click at [688, 375] on div "Puedes depurar el código del ayudante [PERSON_NAME]" at bounding box center [672, 349] width 275 height 71
click at [690, 381] on button "Next" at bounding box center [692, 387] width 15 height 15
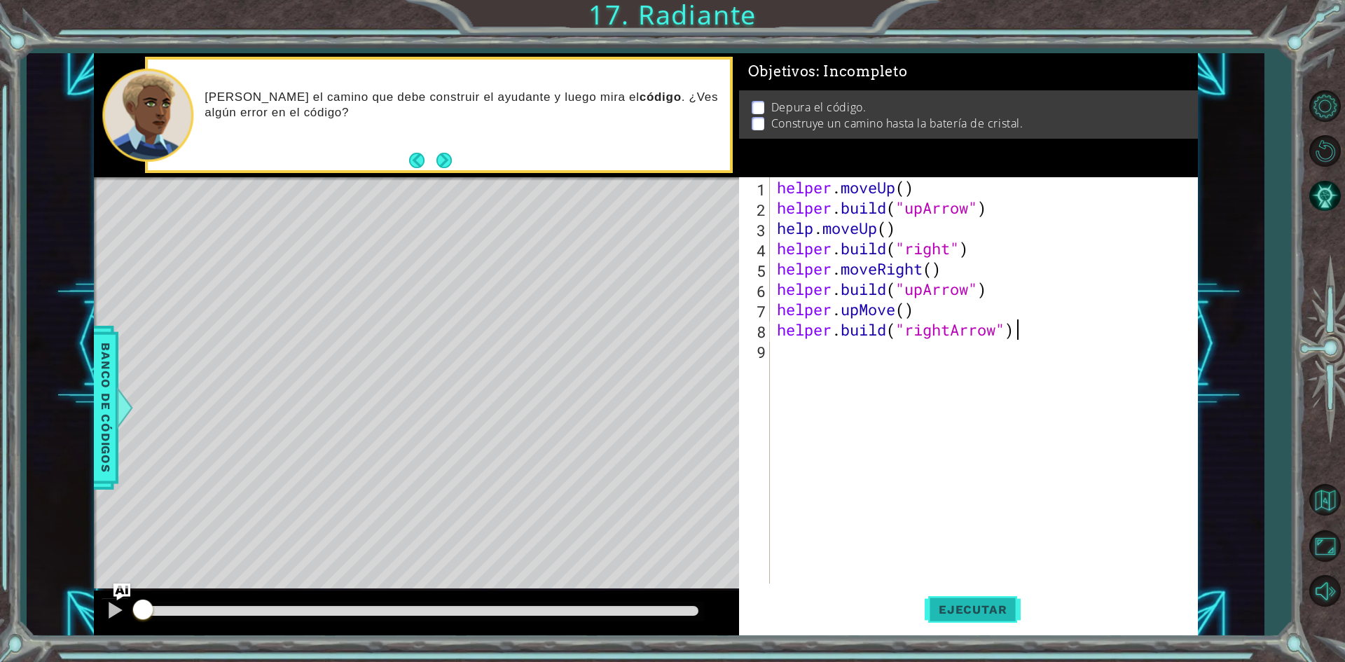
click at [964, 589] on button "Ejecutar" at bounding box center [973, 610] width 96 height 46
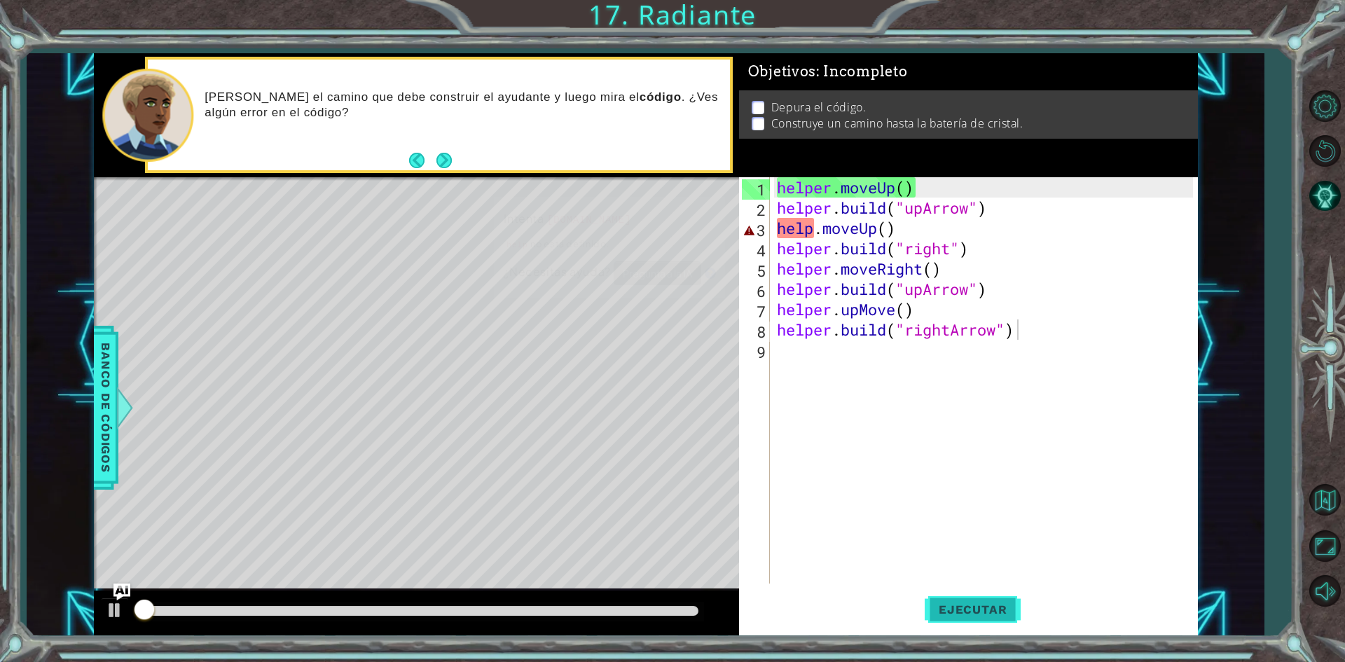
click at [958, 603] on span "Ejecutar" at bounding box center [973, 610] width 96 height 14
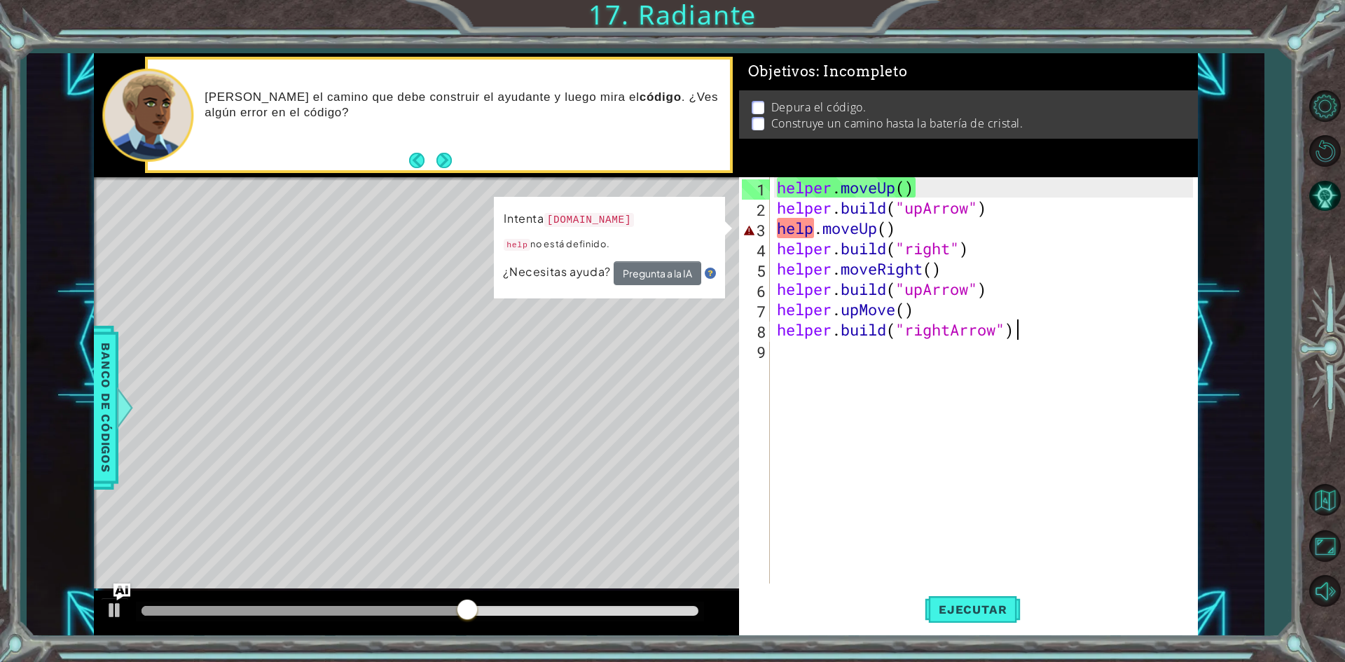
click at [814, 234] on div "helper . moveUp ( ) helper . build ( "upArrow" ) help . moveUp ( ) helper . bui…" at bounding box center [987, 400] width 426 height 447
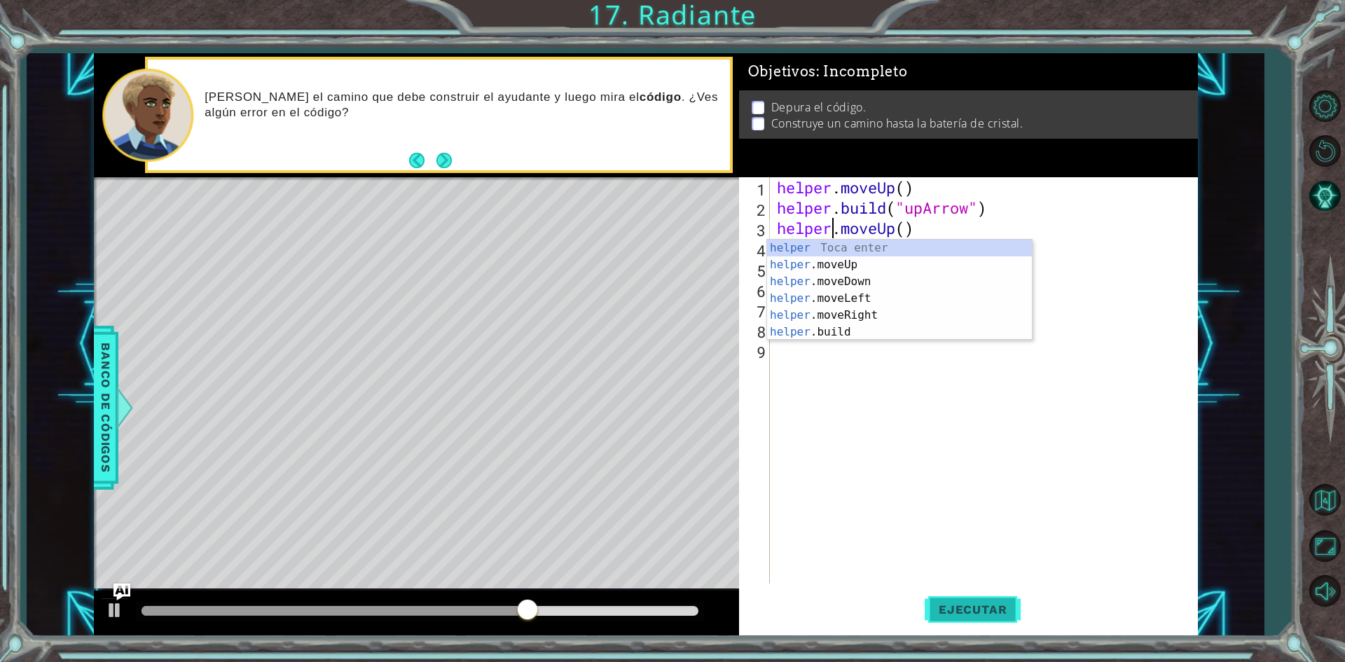
click at [953, 610] on span "Ejecutar" at bounding box center [973, 610] width 96 height 14
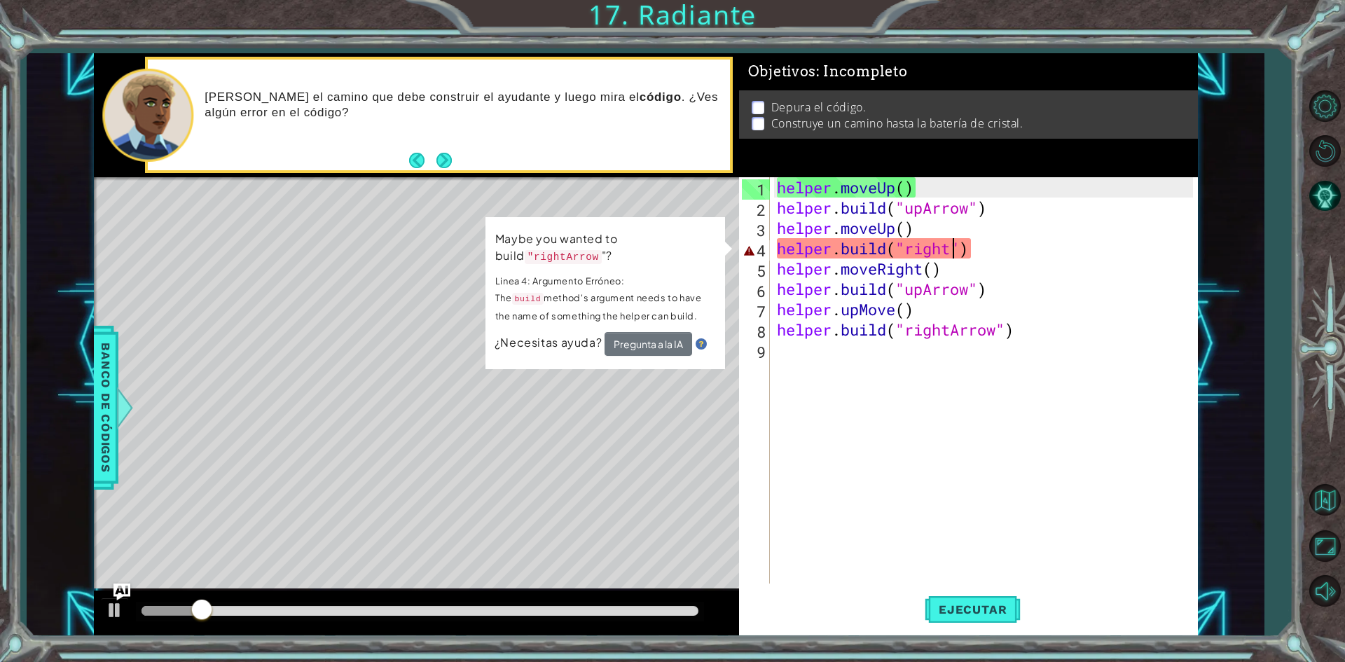
click at [953, 258] on div "helper . moveUp ( ) helper . build ( "upArrow" ) helper . moveUp ( ) helper . b…" at bounding box center [987, 400] width 426 height 447
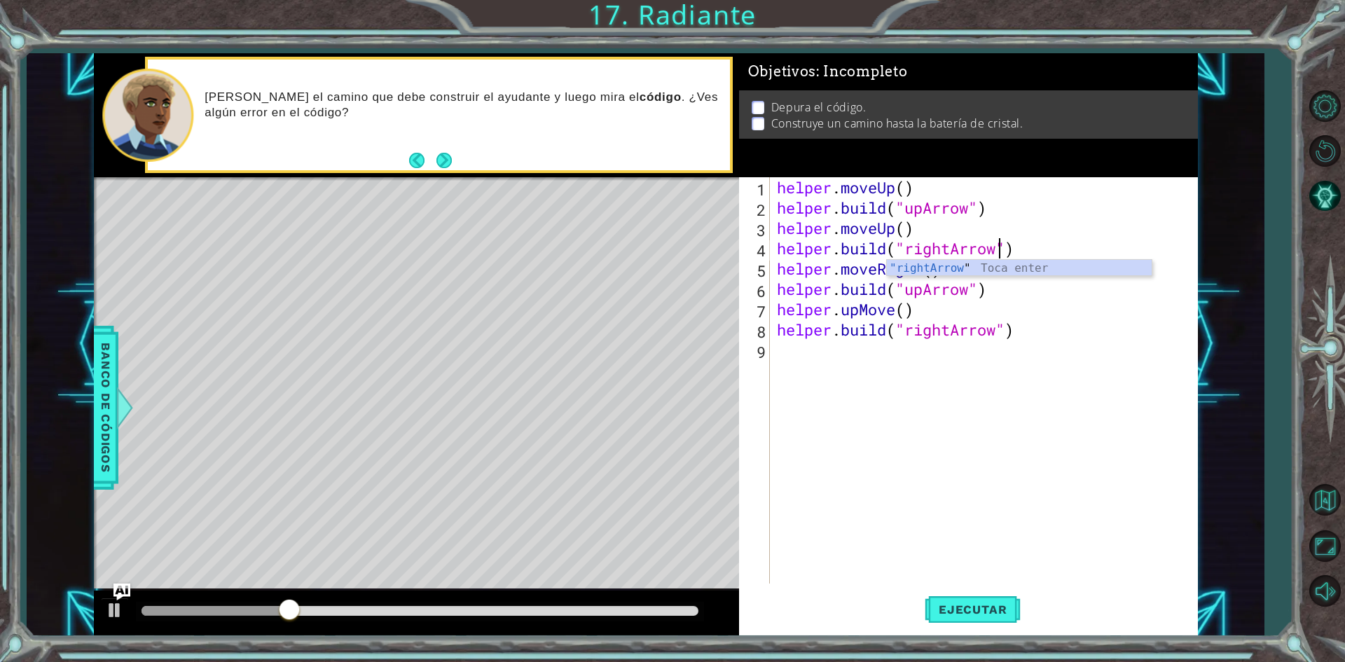
scroll to position [0, 10]
click at [945, 605] on span "Ejecutar" at bounding box center [973, 610] width 96 height 14
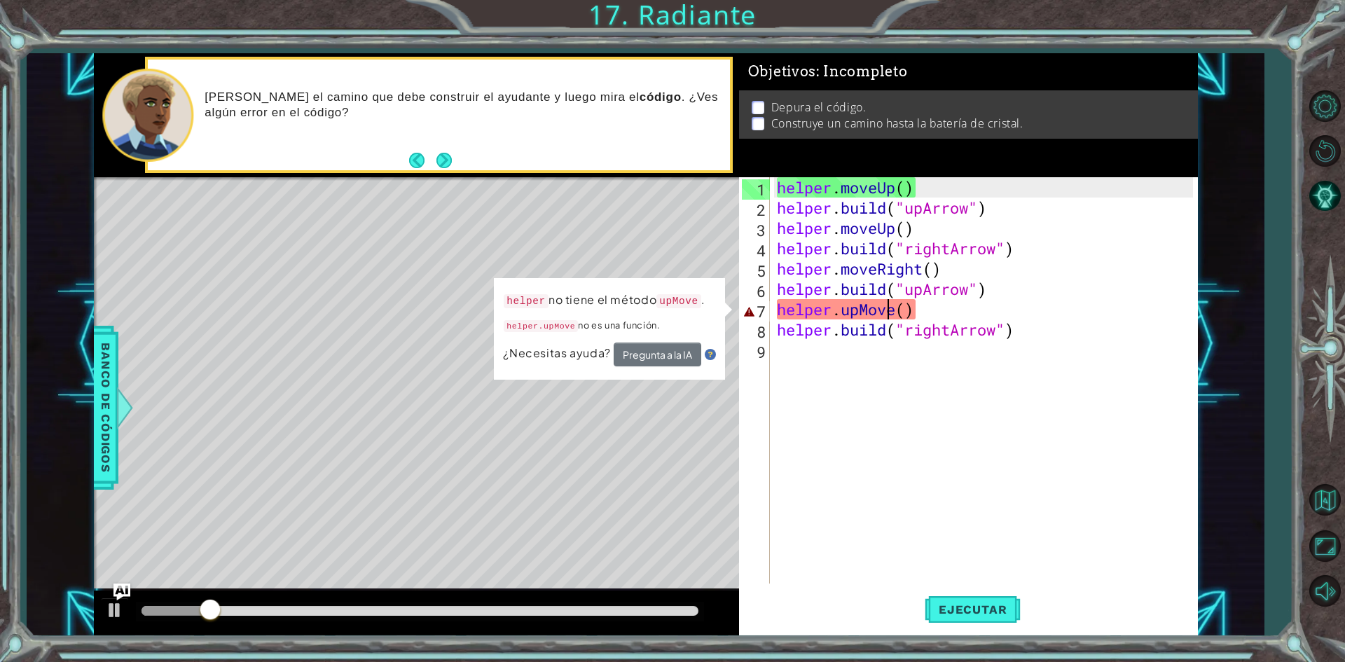
click at [892, 316] on div "helper . moveUp ( ) helper . build ( "upArrow" ) helper . moveUp ( ) helper . b…" at bounding box center [987, 400] width 426 height 447
drag, startPoint x: 899, startPoint y: 305, endPoint x: 898, endPoint y: 322, distance: 16.8
click at [898, 308] on div "helper . moveUp ( ) helper . build ( "upArrow" ) helper . moveUp ( ) helper . b…" at bounding box center [987, 400] width 426 height 447
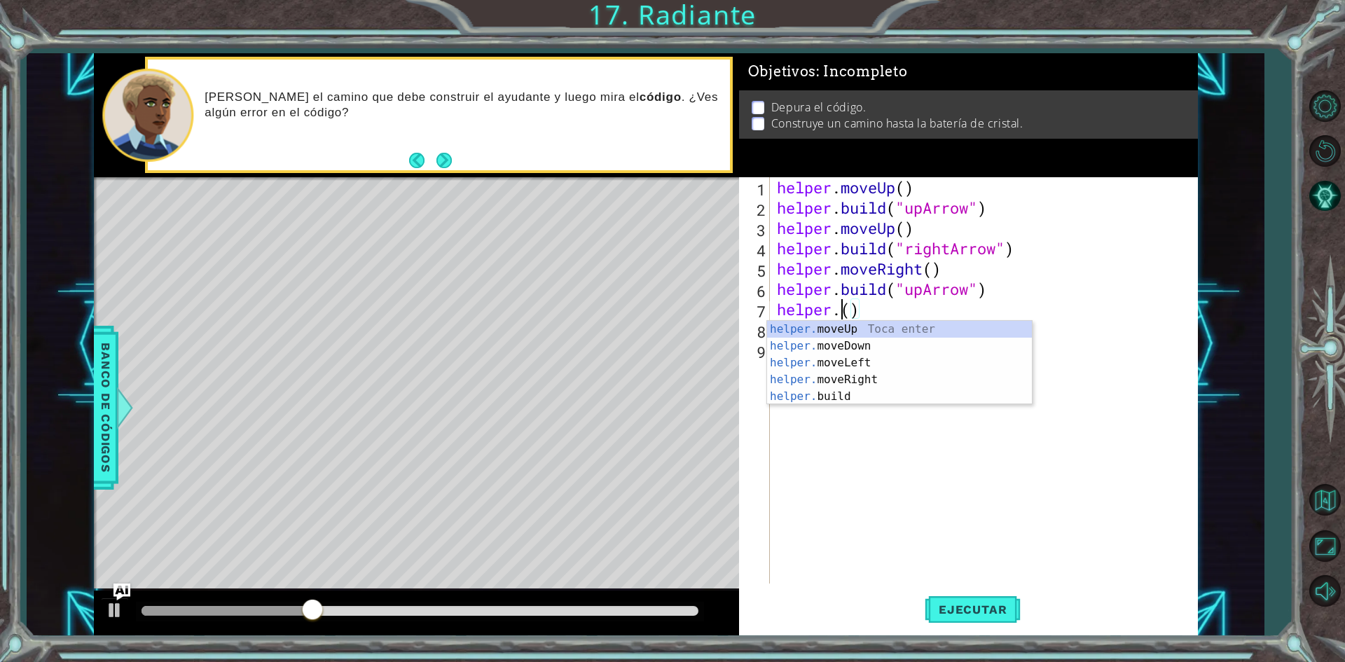
scroll to position [0, 3]
click at [848, 334] on div "helper. moveUp Toca enter helper. moveDown Toca enter helper. moveLeft Toca ent…" at bounding box center [899, 380] width 265 height 118
type textarea "helper.moveUp(1)"
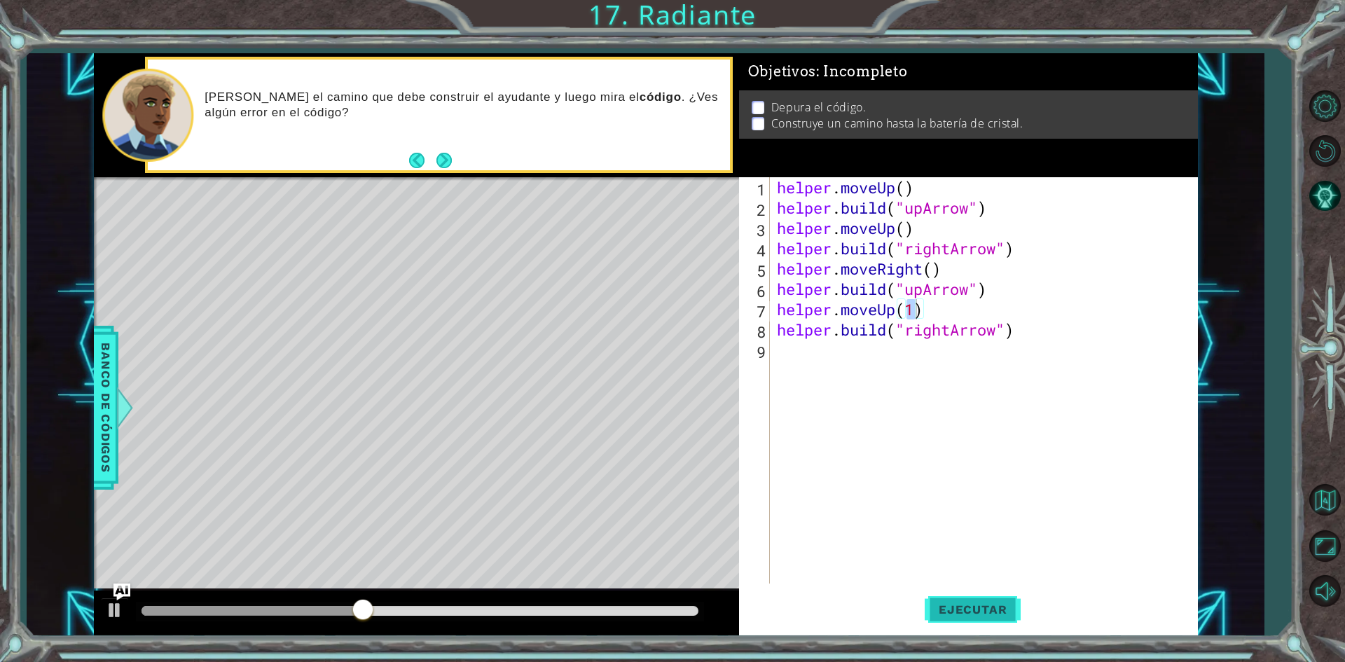
click at [992, 616] on button "Ejecutar" at bounding box center [973, 610] width 96 height 46
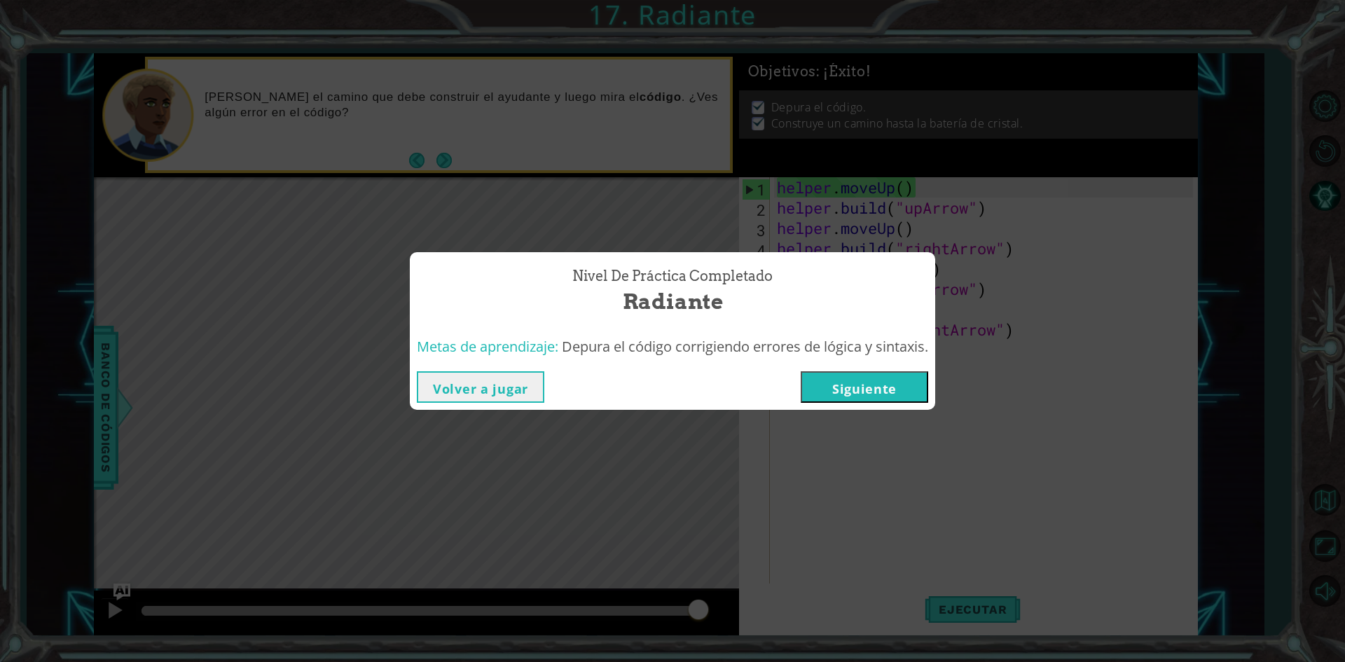
click at [866, 375] on button "Siguiente" at bounding box center [865, 387] width 128 height 32
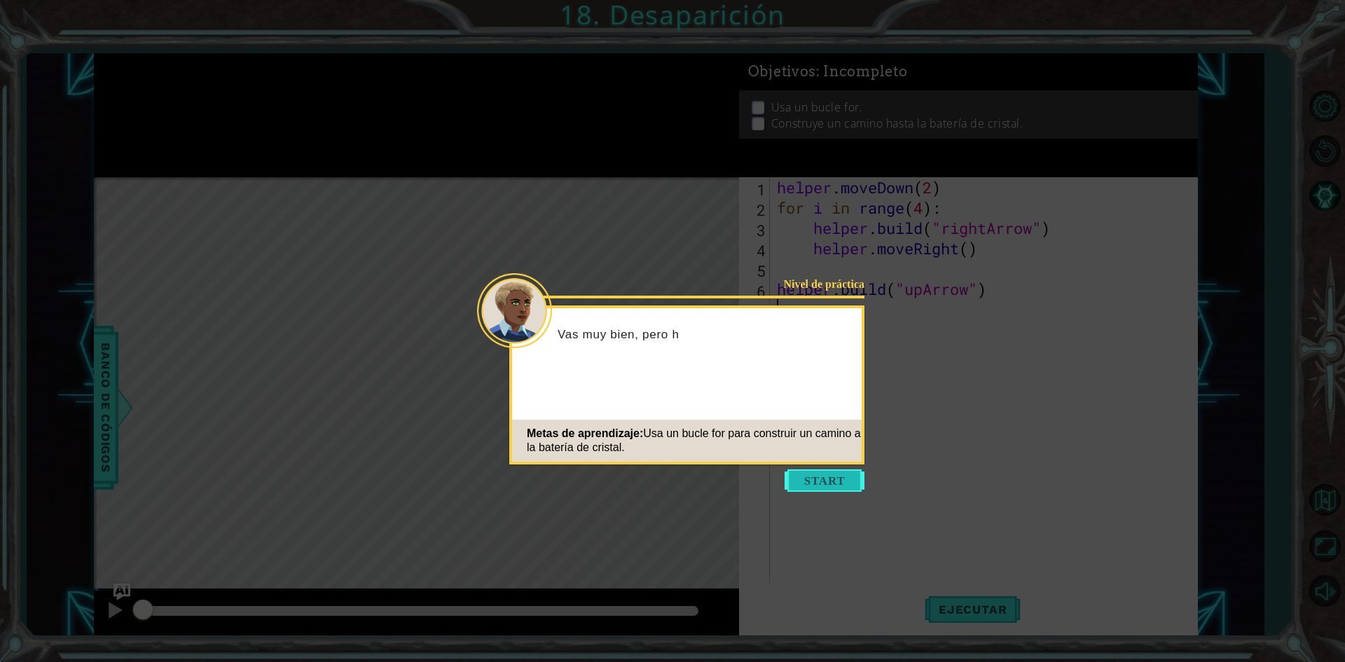
click at [816, 476] on button "Start" at bounding box center [825, 481] width 80 height 22
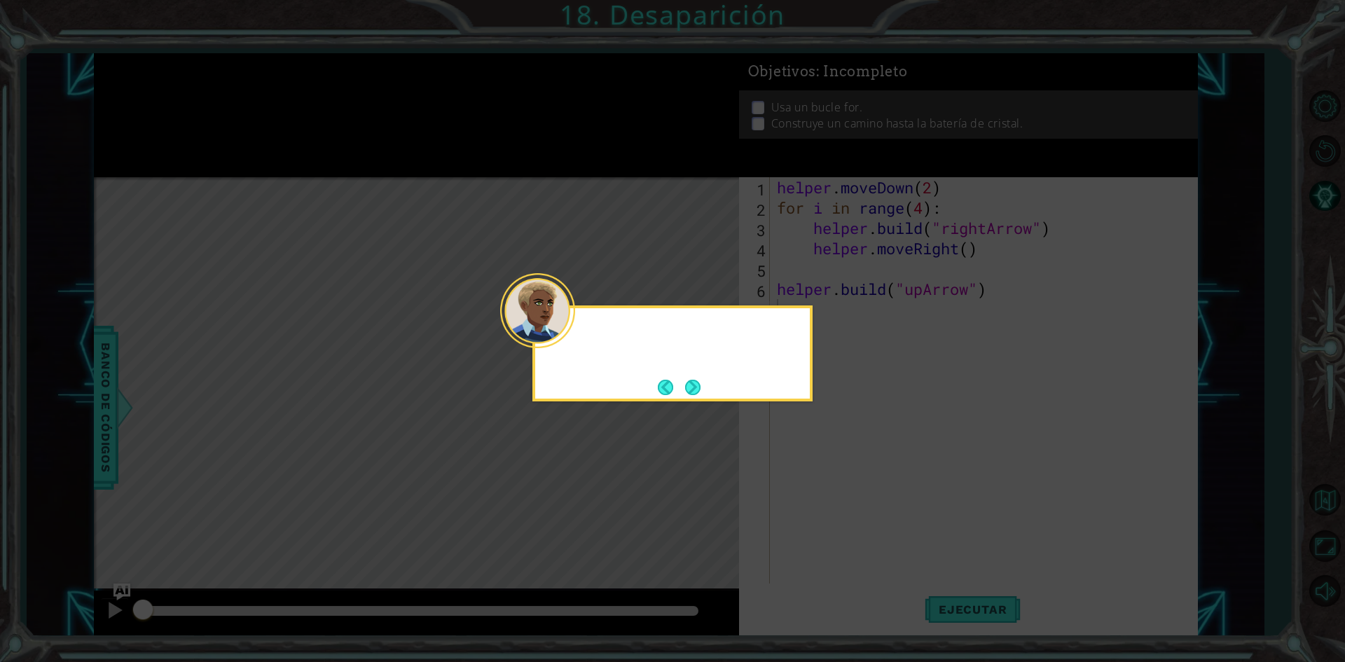
click at [816, 477] on icon at bounding box center [672, 331] width 1345 height 662
click at [692, 387] on button "Next" at bounding box center [692, 387] width 15 height 15
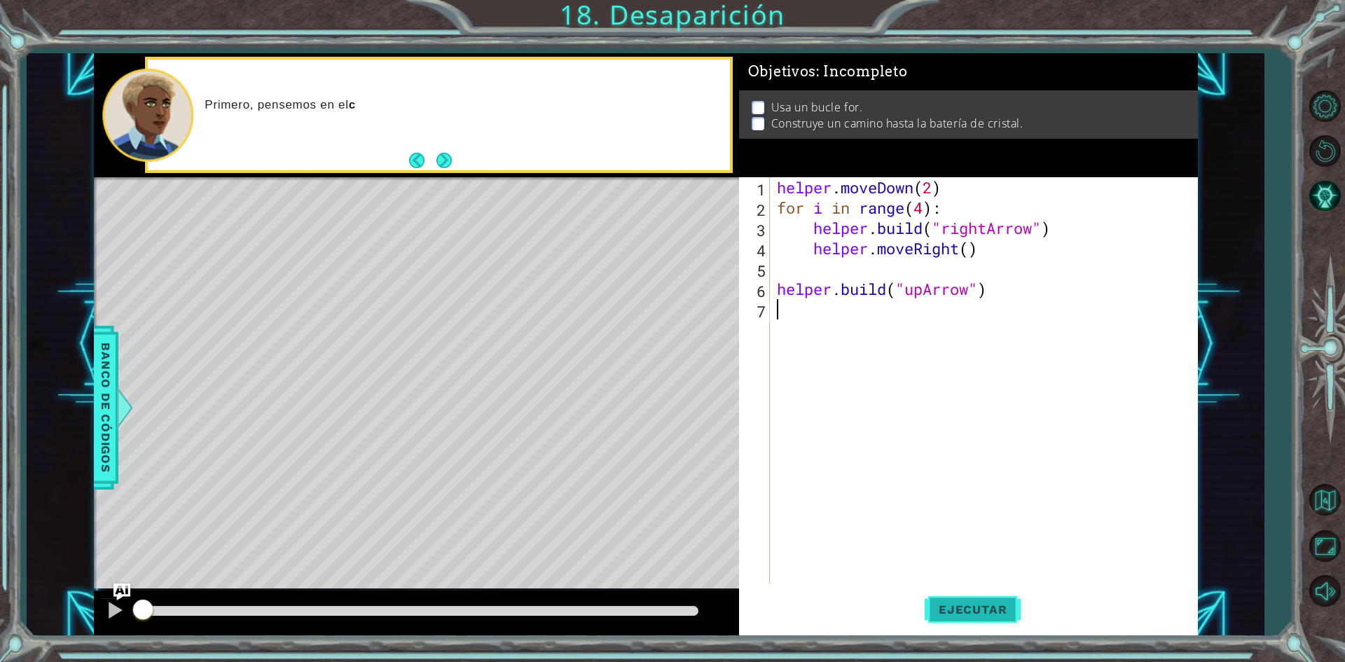
click at [971, 621] on button "Ejecutar" at bounding box center [973, 610] width 96 height 46
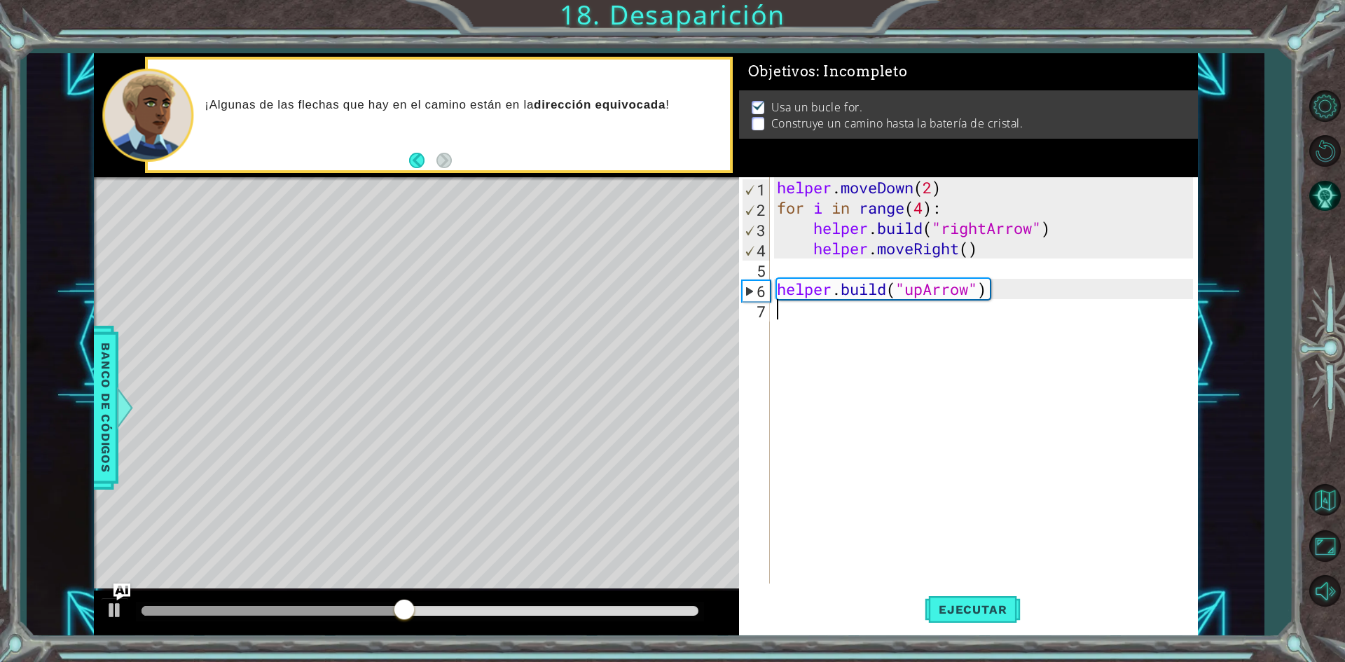
drag, startPoint x: 758, startPoint y: 316, endPoint x: 788, endPoint y: 314, distance: 30.9
click at [764, 316] on div "7" at bounding box center [756, 311] width 28 height 20
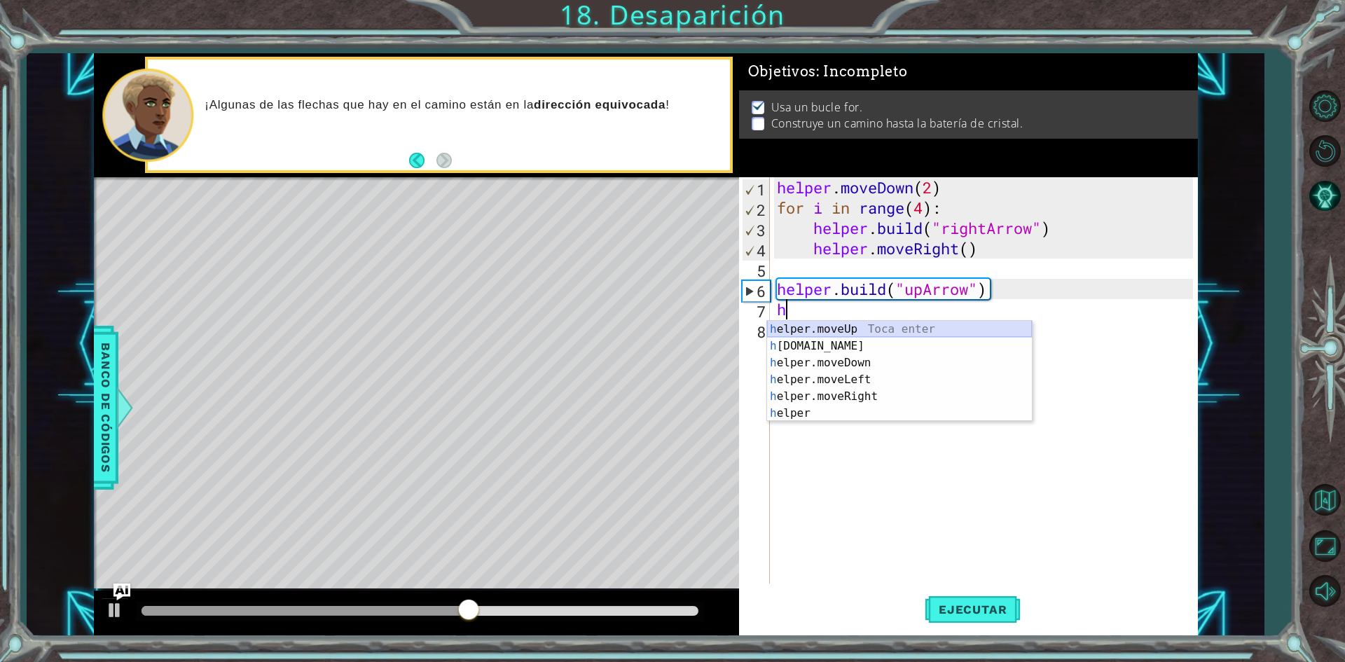
click at [888, 334] on div "h elper.moveUp Toca enter h [DOMAIN_NAME] Toca enter h elper.moveDown Toca ente…" at bounding box center [899, 388] width 265 height 135
type textarea "helper.moveUp(1)"
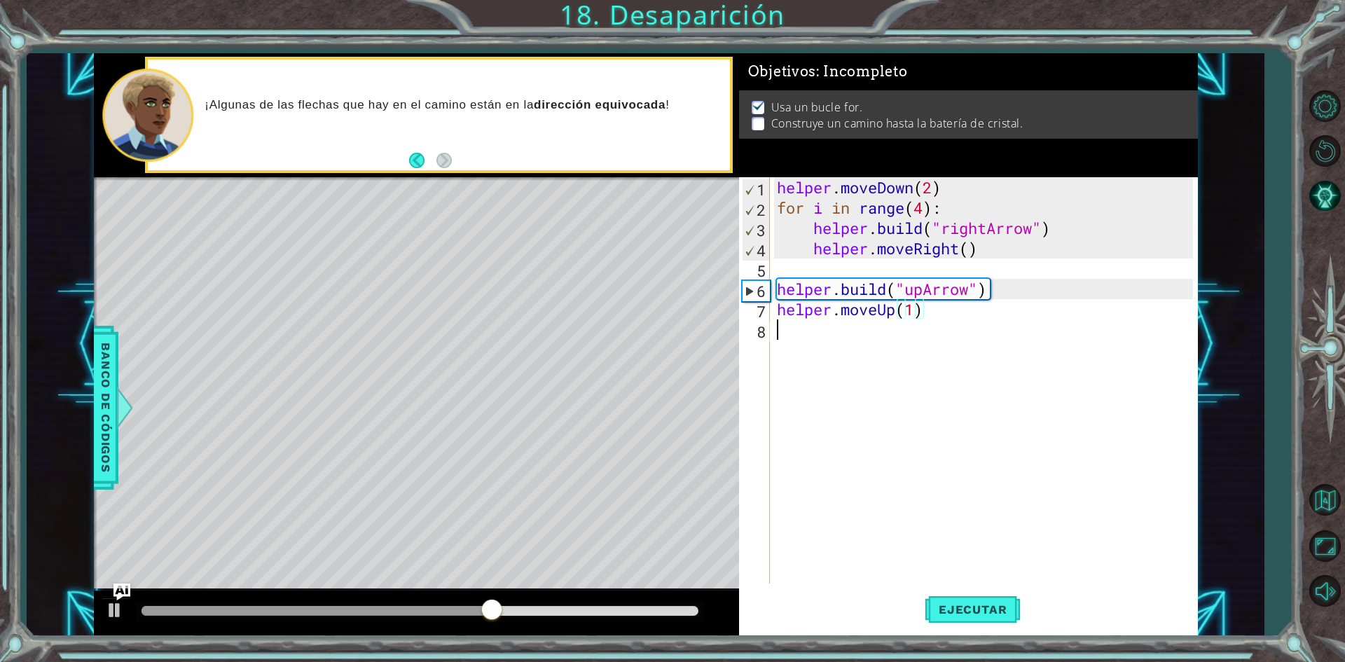
click at [849, 334] on div "helper . moveDown ( 2 ) for i in range ( 4 ) : helper . build ( "rightArrow" ) …" at bounding box center [987, 400] width 426 height 447
click at [836, 356] on div "helper. b uild Toca enter" at bounding box center [899, 366] width 265 height 50
click at [952, 336] on div "helper . moveDown ( 2 ) for i in range ( 4 ) : helper . build ( "rightArrow" ) …" at bounding box center [983, 380] width 419 height 406
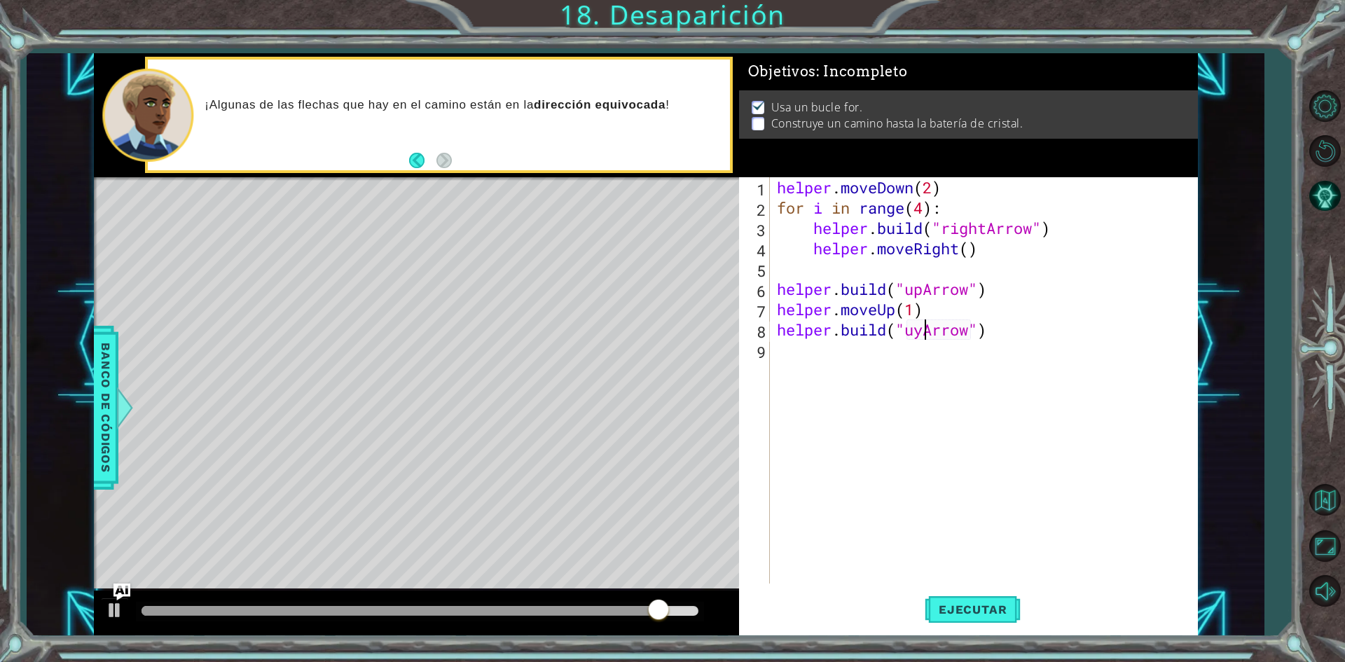
scroll to position [0, 6]
click at [964, 344] on div ""up Arrow" Toca enter" at bounding box center [1019, 366] width 265 height 50
type textarea "[DOMAIN_NAME]("upArrow")"
click at [1006, 608] on span "Ejecutar" at bounding box center [973, 610] width 96 height 14
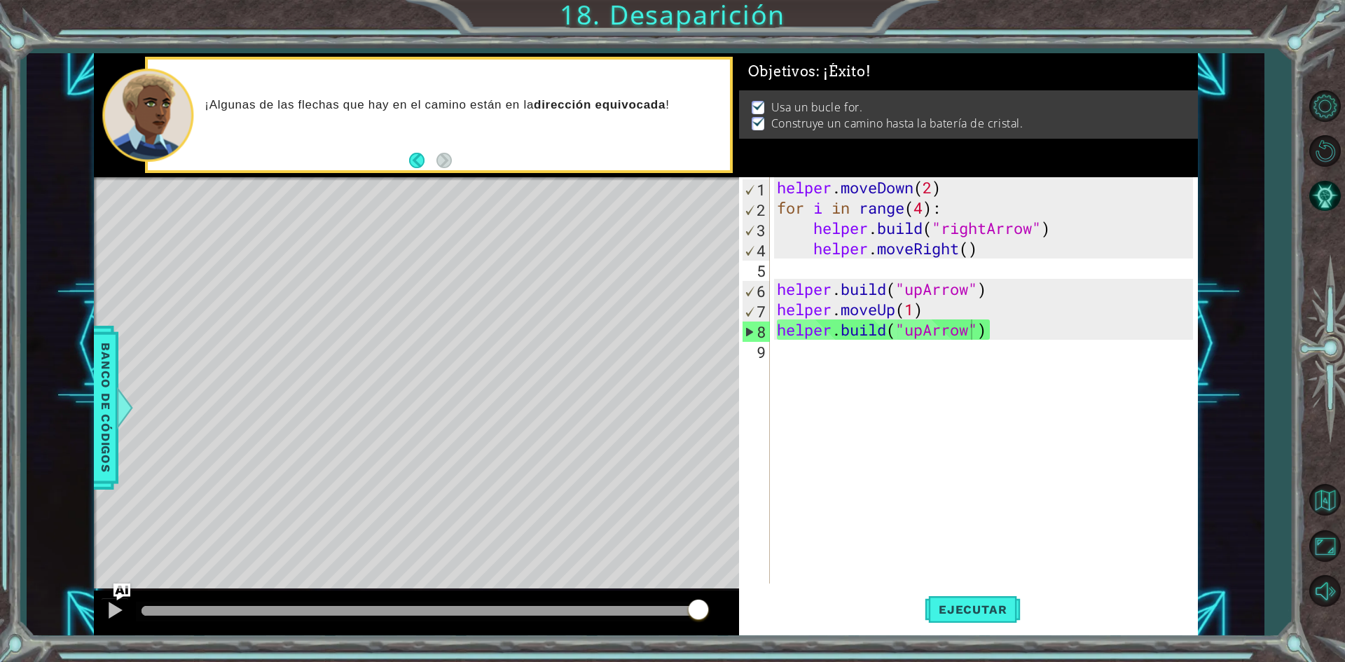
drag, startPoint x: 619, startPoint y: 612, endPoint x: 753, endPoint y: 594, distance: 135.2
click at [753, 594] on body "1 ההההההההההההההההההההההההההההההההההההההההההההההההההההההההההההההההההההההההההההה…" at bounding box center [672, 331] width 1345 height 662
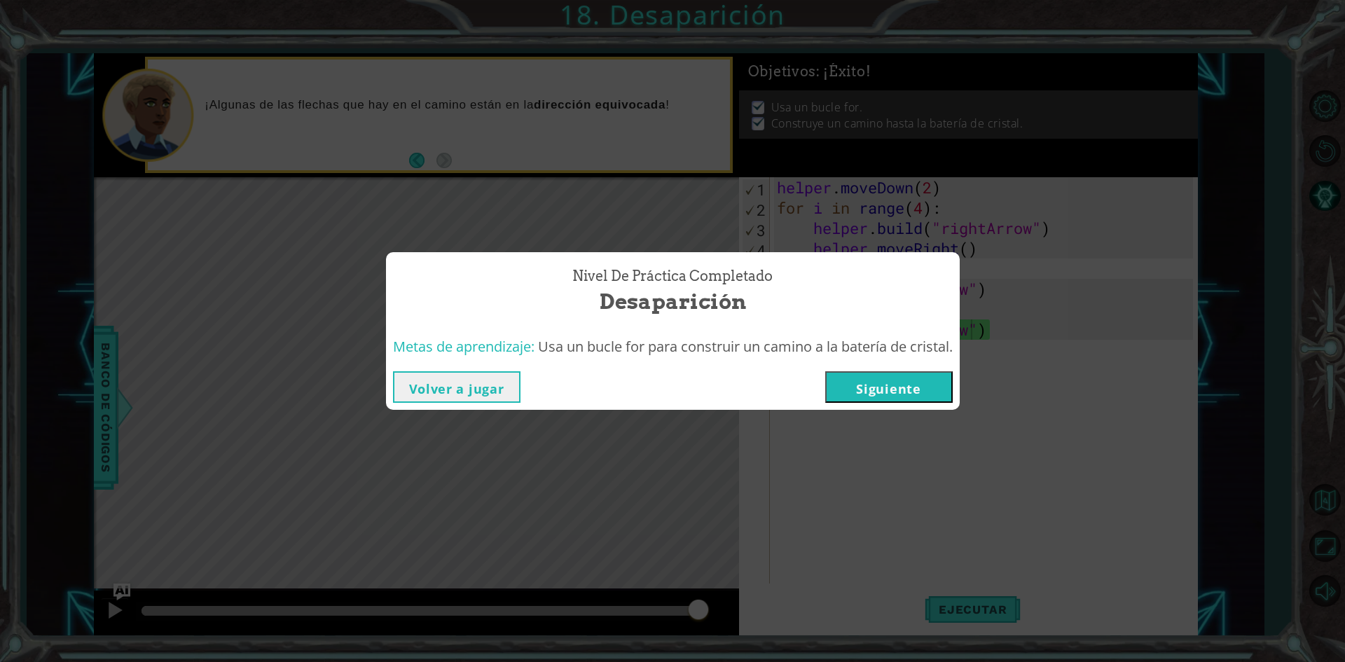
click at [891, 385] on button "Siguiente" at bounding box center [890, 387] width 128 height 32
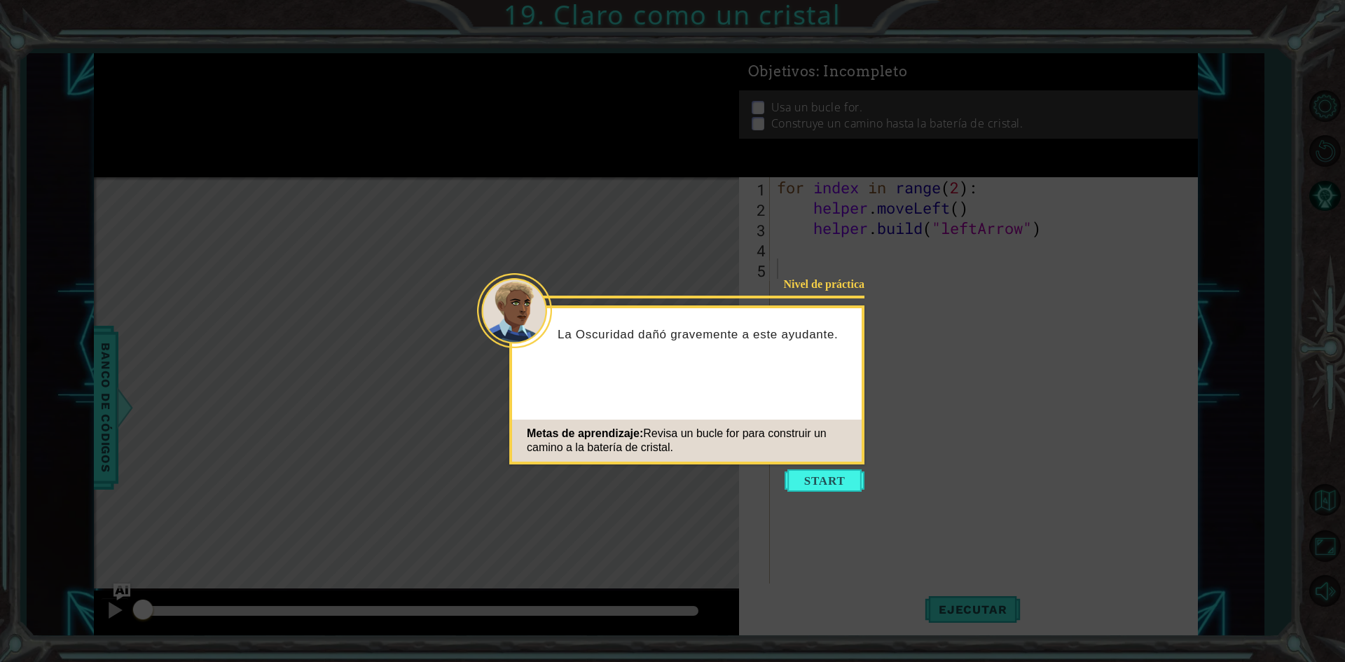
drag, startPoint x: 0, startPoint y: 383, endPoint x: 0, endPoint y: -19, distance: 402.2
drag, startPoint x: 0, startPoint y: -19, endPoint x: 1060, endPoint y: 118, distance: 1068.4
click at [1060, 118] on icon at bounding box center [672, 331] width 1345 height 662
click at [750, 137] on icon at bounding box center [672, 331] width 1345 height 662
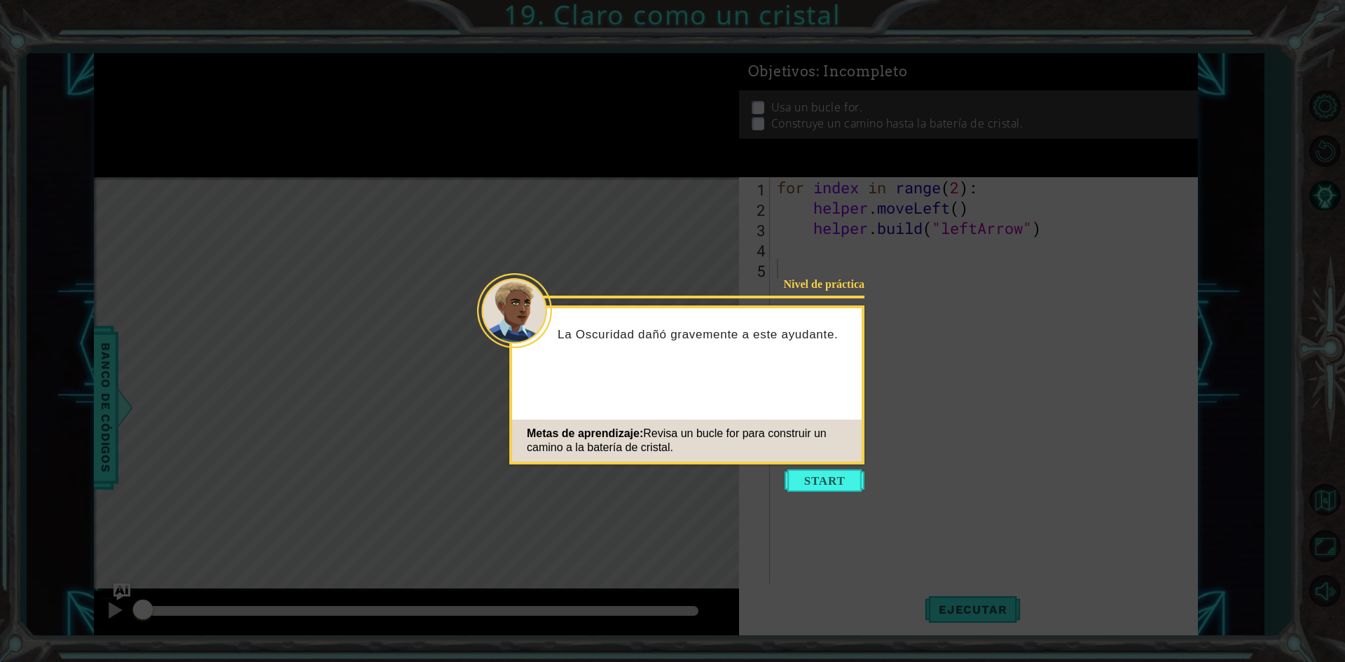
click at [749, 141] on icon at bounding box center [672, 331] width 1345 height 662
drag, startPoint x: 749, startPoint y: 141, endPoint x: 662, endPoint y: 59, distance: 120.0
click at [722, 111] on icon at bounding box center [672, 331] width 1345 height 662
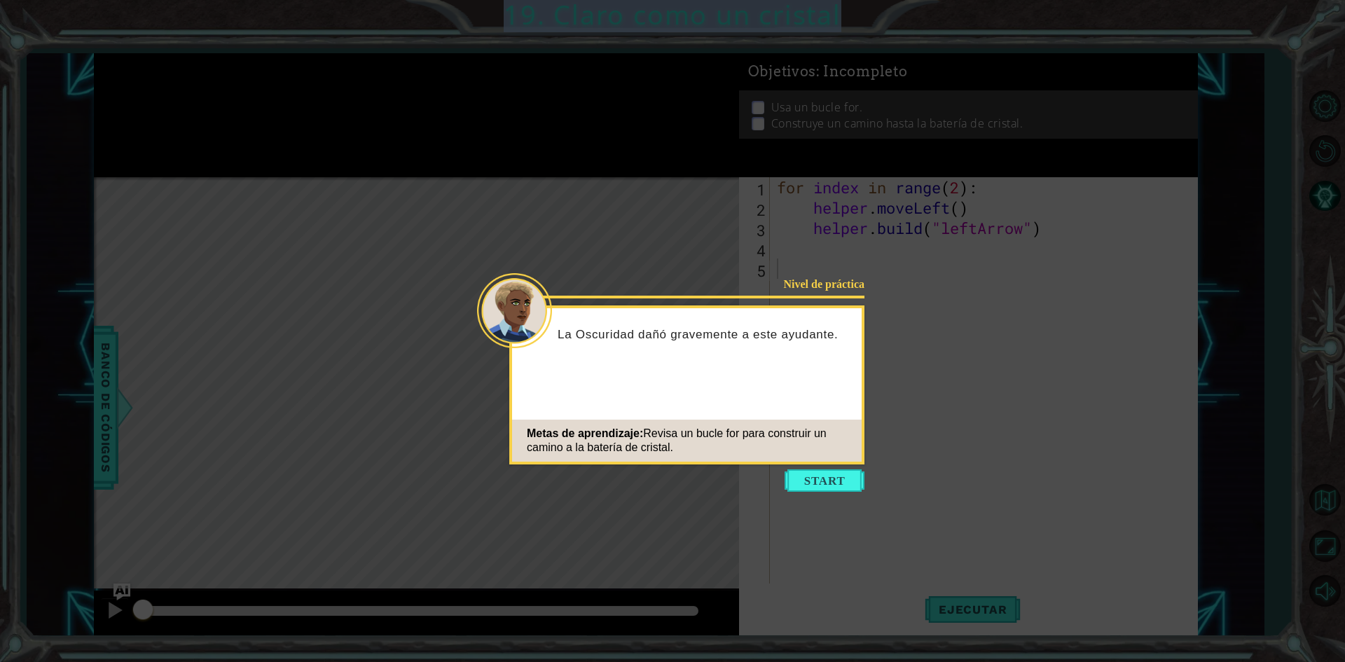
drag, startPoint x: 79, startPoint y: 10, endPoint x: 0, endPoint y: -61, distance: 106.2
click at [0, 0] on html "1 ההההההההההההההההההההההההההההההההההההההההההההההההההההההההההההההההההההההההההההה…" at bounding box center [672, 331] width 1345 height 662
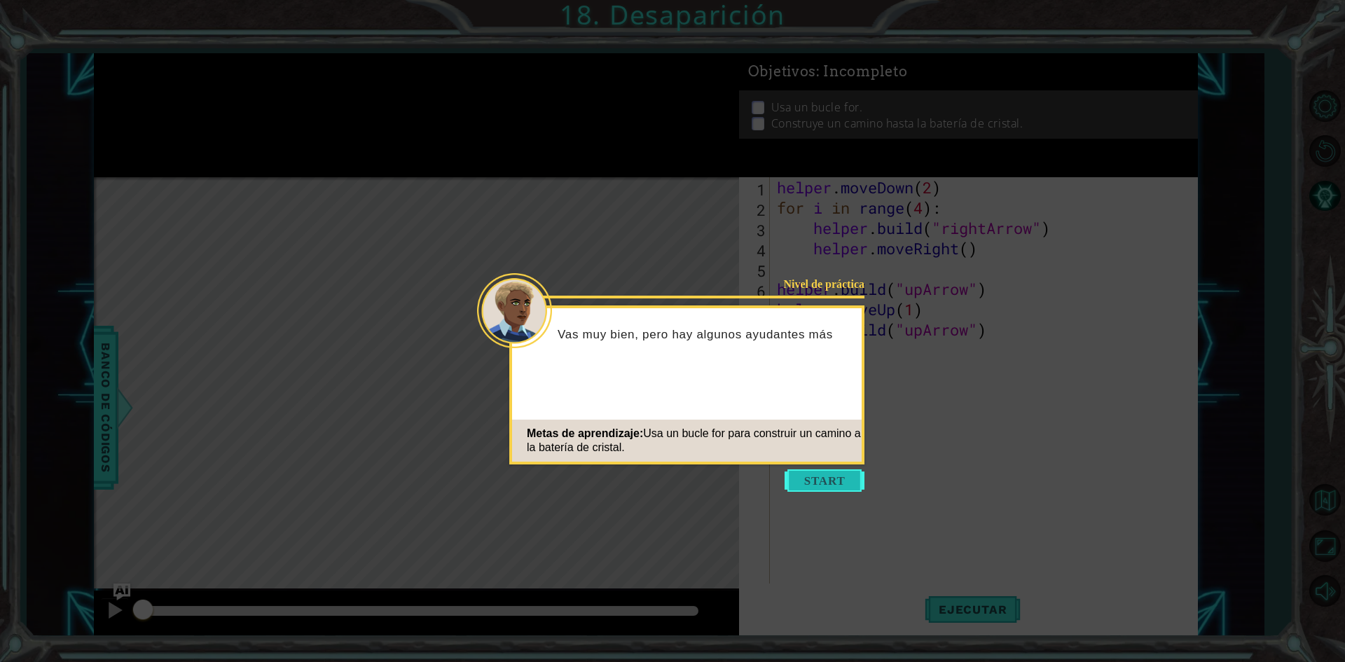
click at [838, 486] on button "Start" at bounding box center [825, 481] width 80 height 22
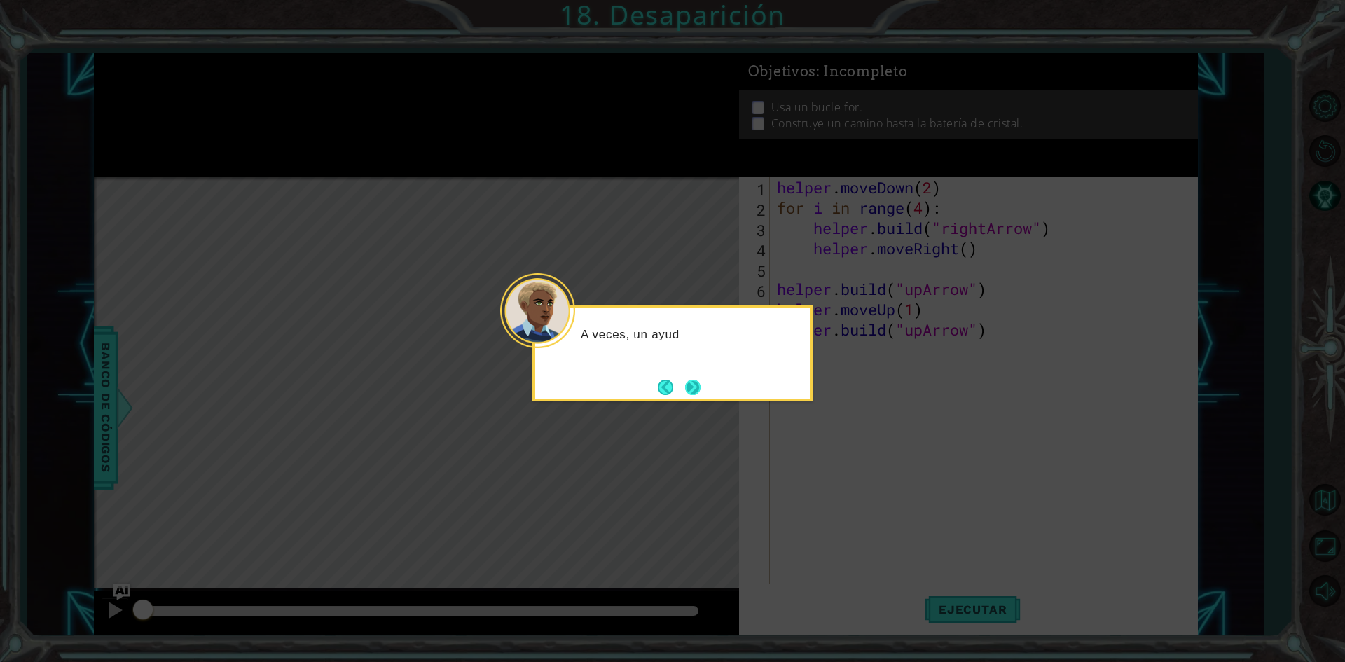
click at [692, 387] on button "Next" at bounding box center [692, 387] width 15 height 15
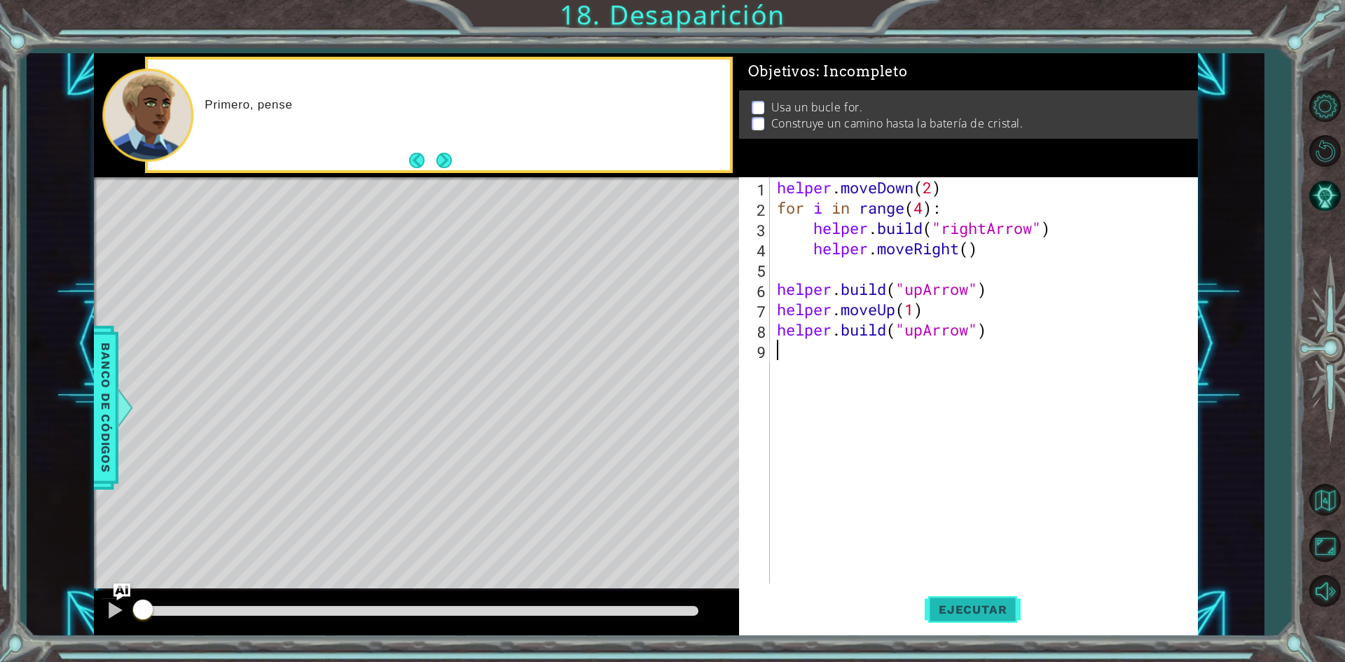
click at [1005, 629] on button "Ejecutar" at bounding box center [973, 610] width 96 height 46
click at [1006, 624] on button "Ejecutar" at bounding box center [973, 610] width 96 height 46
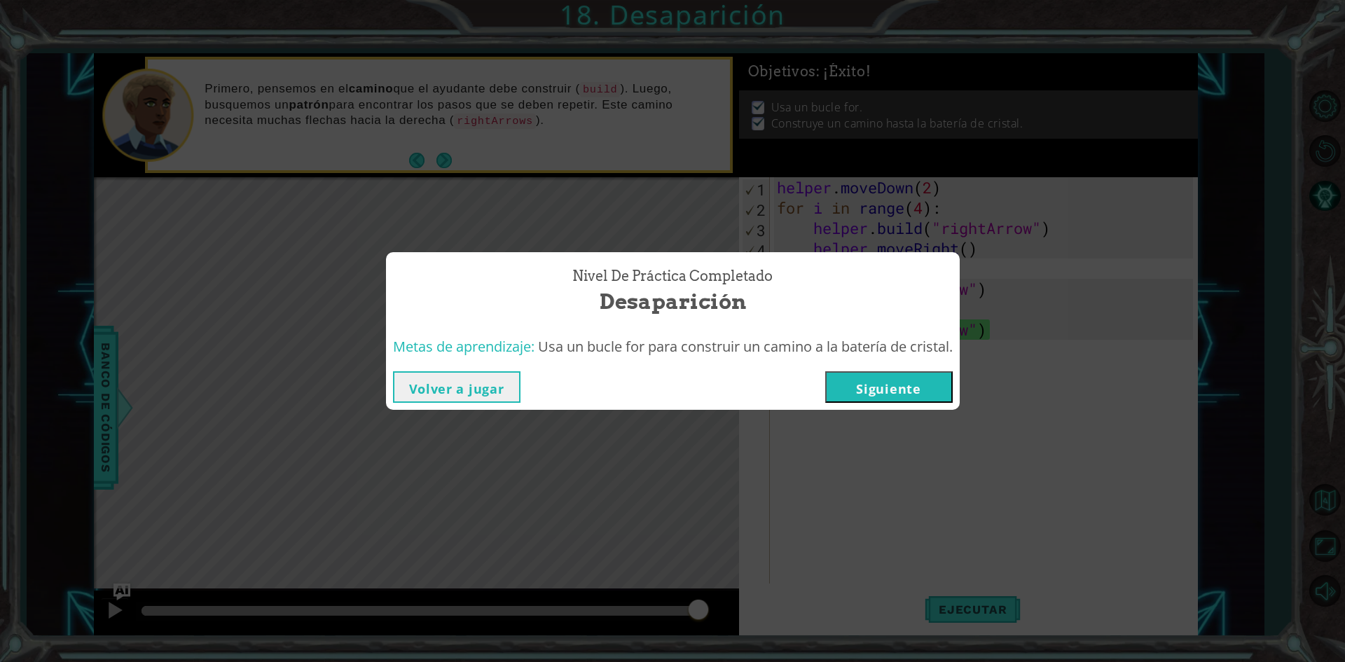
click at [907, 387] on button "Siguiente" at bounding box center [890, 387] width 128 height 32
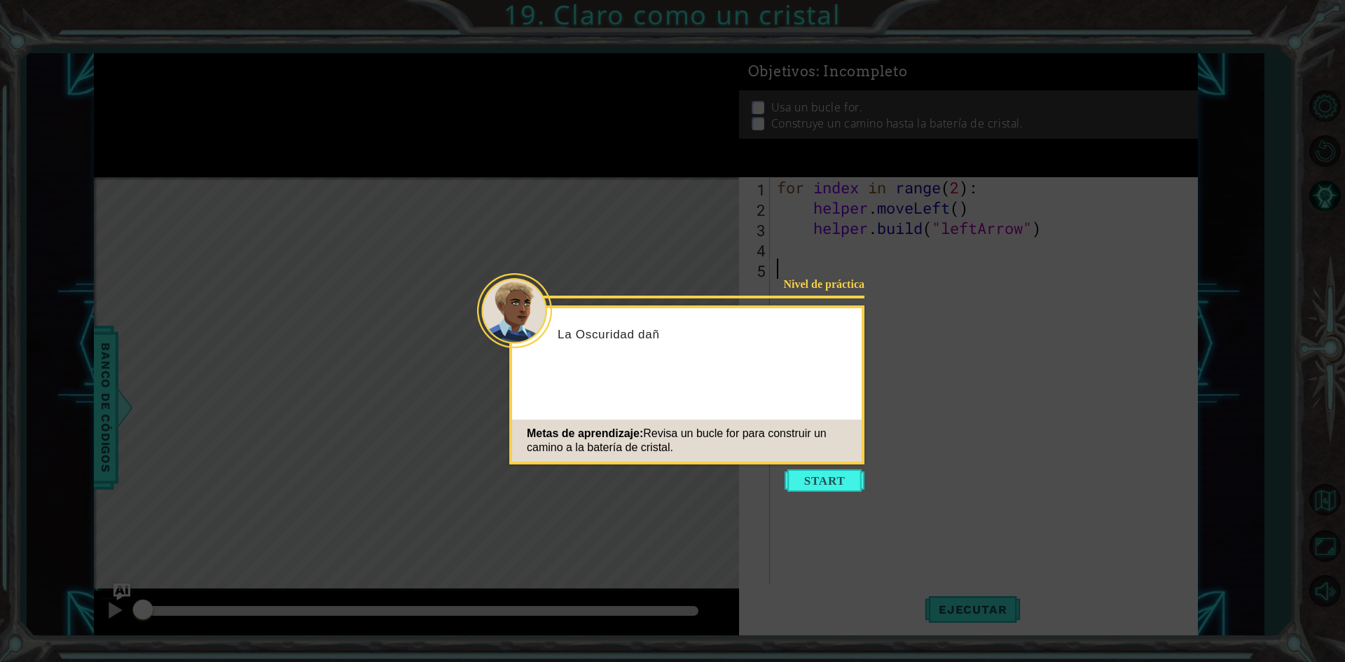
click at [516, 199] on icon at bounding box center [672, 331] width 1345 height 662
